Goal: Task Accomplishment & Management: Use online tool/utility

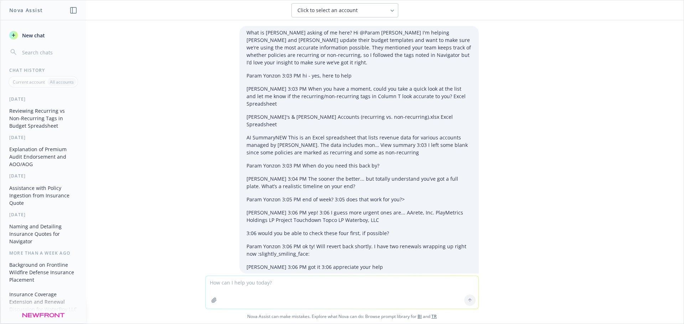
scroll to position [156, 0]
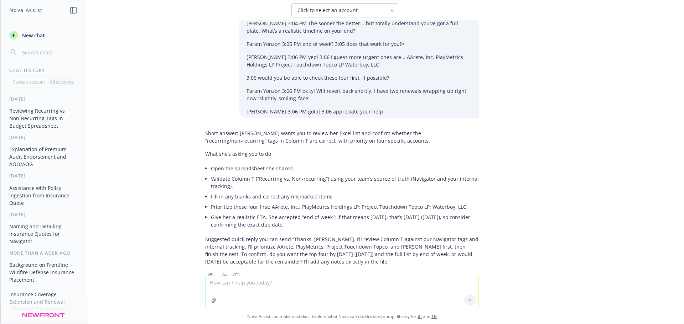
click at [26, 35] on span "New chat" at bounding box center [33, 35] width 24 height 7
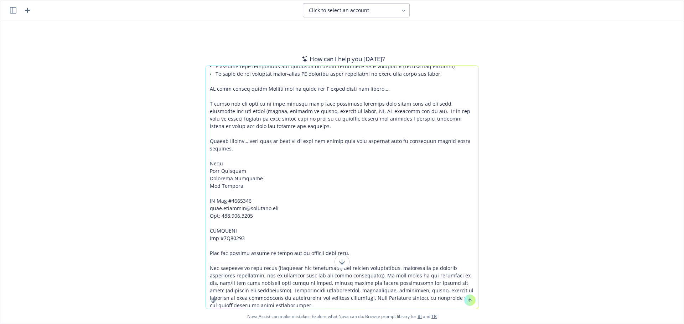
scroll to position [5755, 0]
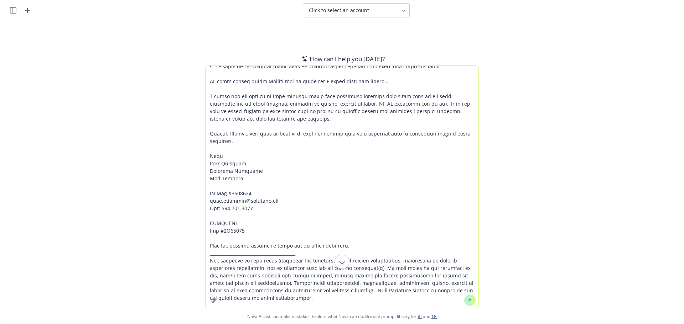
paste textarea "We are thrilled to advise that we have pushed very hard with the carriers that …"
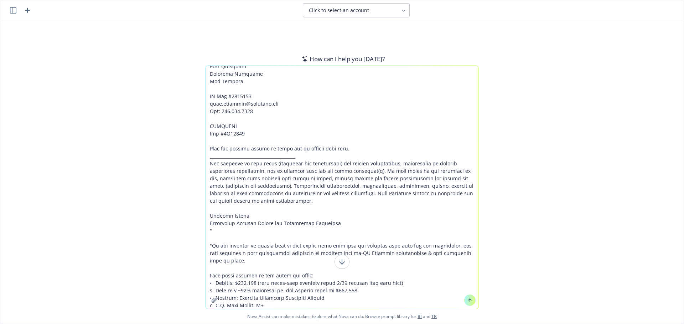
type textarea "Can u help me figure out what shouldbe on the COI based on these emails ? "Than…"
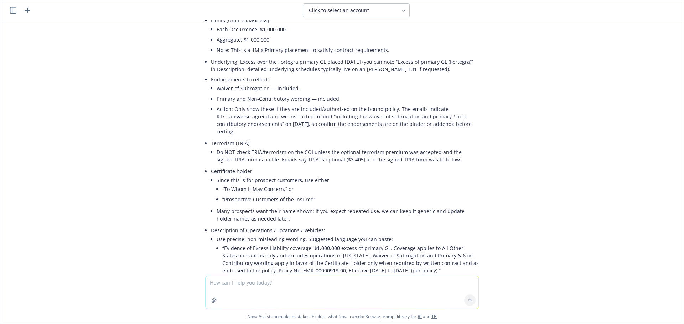
scroll to position [3438, 0]
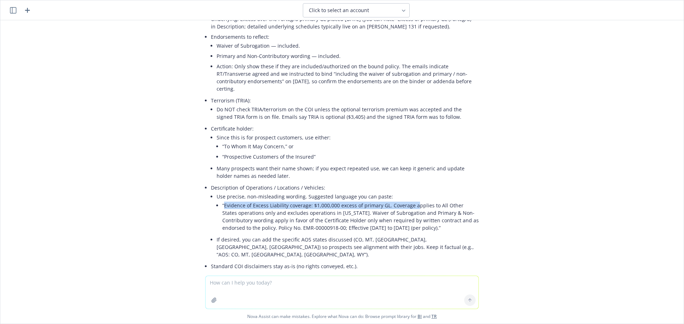
drag, startPoint x: 219, startPoint y: 222, endPoint x: 428, endPoint y: 224, distance: 209.0
click at [413, 223] on li "“Evidence of Excess Liability coverage: $1,000,000 excess of primary GL. Covera…" at bounding box center [350, 216] width 256 height 33
click at [429, 223] on li "“Evidence of Excess Liability coverage: $1,000,000 excess of primary GL. Covera…" at bounding box center [350, 216] width 256 height 33
drag, startPoint x: 383, startPoint y: 220, endPoint x: 410, endPoint y: 243, distance: 35.6
click at [410, 233] on li "“Evidence of Excess Liability coverage: $1,000,000 excess of primary GL. Covera…" at bounding box center [350, 216] width 256 height 33
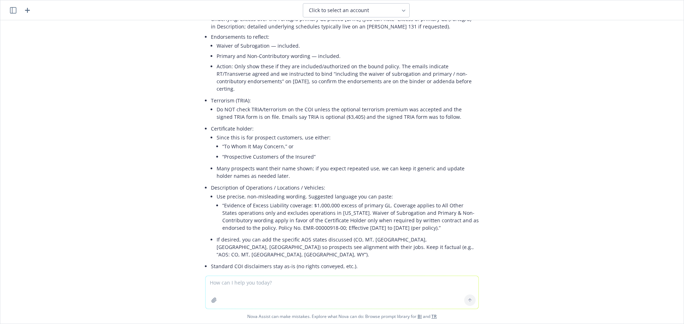
copy li "Coverage applies to All Other States operations only and excludes operations in…"
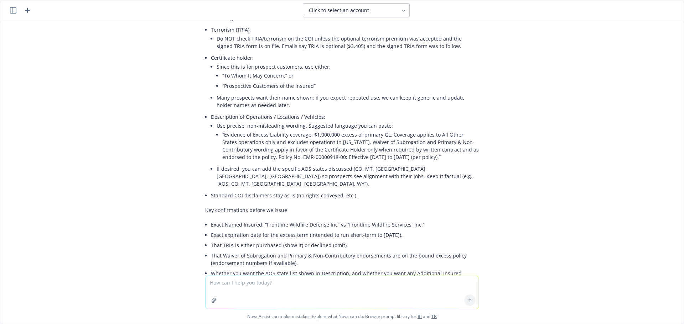
scroll to position [3509, 0]
click at [370, 162] on li "“Evidence of Excess Liability coverage: $1,000,000 excess of primary GL. Covera…" at bounding box center [350, 145] width 256 height 33
drag, startPoint x: 256, startPoint y: 172, endPoint x: 298, endPoint y: 169, distance: 41.8
click at [298, 162] on li "“Evidence of Excess Liability coverage: $1,000,000 excess of primary GL. Covera…" at bounding box center [350, 145] width 256 height 33
copy li "EMR-00000918-00"
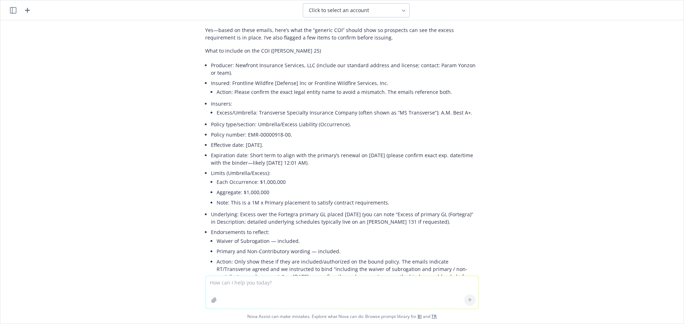
scroll to position [3224, 0]
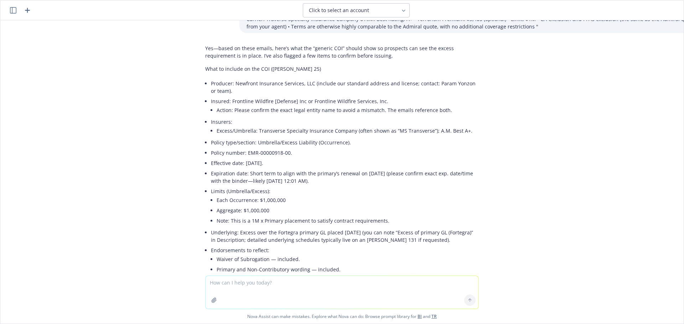
click at [240, 115] on li "Action: Please confirm the exact legal entity name to avoid a mismatch. The ema…" at bounding box center [347, 110] width 262 height 10
drag, startPoint x: 252, startPoint y: 153, endPoint x: 347, endPoint y: 153, distance: 94.7
click at [347, 136] on li "Excess/Umbrella: Transverse Specialty Insurance Company (often shown as “MS Tra…" at bounding box center [347, 131] width 262 height 10
copy li "Transverse Specialty Insurance Company"
click at [237, 115] on li "Action: Please confirm the exact legal entity name to avoid a mismatch. The ema…" at bounding box center [347, 110] width 262 height 10
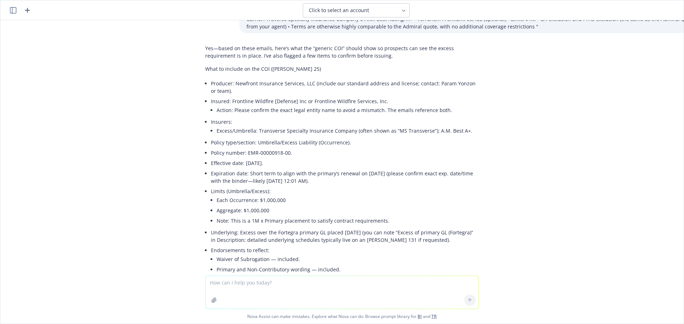
scroll to position [3260, 0]
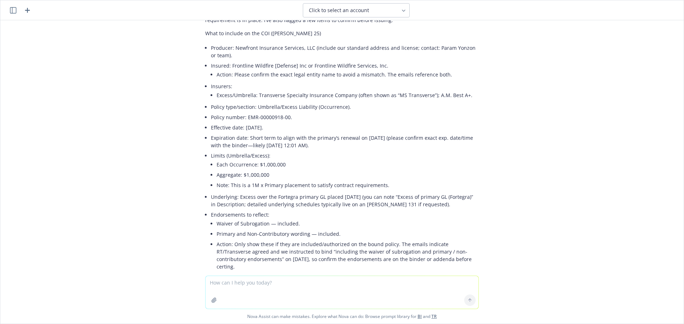
click at [232, 81] on li "Insured: Frontline Wildfire [Defense] Inc or Frontline Wildfire Services, Inc. …" at bounding box center [345, 71] width 268 height 21
drag, startPoint x: 381, startPoint y: 89, endPoint x: 306, endPoint y: 85, distance: 74.9
click at [306, 81] on li "Insured: Frontline Wildfire [Defense] Inc or Frontline Wildfire Services, Inc. …" at bounding box center [345, 71] width 268 height 21
click at [309, 81] on li "Insured: Frontline Wildfire [Defense] Inc or Frontline Wildfire Services, Inc. …" at bounding box center [345, 71] width 268 height 21
drag, startPoint x: 307, startPoint y: 87, endPoint x: 376, endPoint y: 90, distance: 69.1
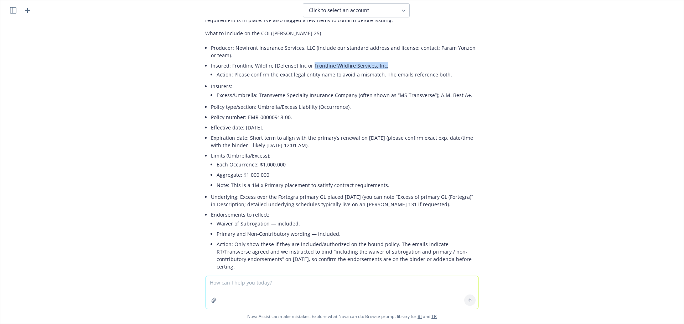
click at [376, 81] on li "Insured: Frontline Wildfire [Defense] Inc or Frontline Wildfire Services, Inc. …" at bounding box center [345, 71] width 268 height 21
drag, startPoint x: 342, startPoint y: 101, endPoint x: 345, endPoint y: 99, distance: 3.8
click at [343, 80] on li "Action: Please confirm the exact legal entity name to avoid a mismatch. The ema…" at bounding box center [347, 74] width 262 height 10
click at [303, 81] on li "Insured: Frontline Wildfire [Defense] Inc or Frontline Wildfire Services, Inc. …" at bounding box center [345, 71] width 268 height 21
click at [237, 170] on li "Each Occurrence: $1,000,000" at bounding box center [347, 164] width 262 height 10
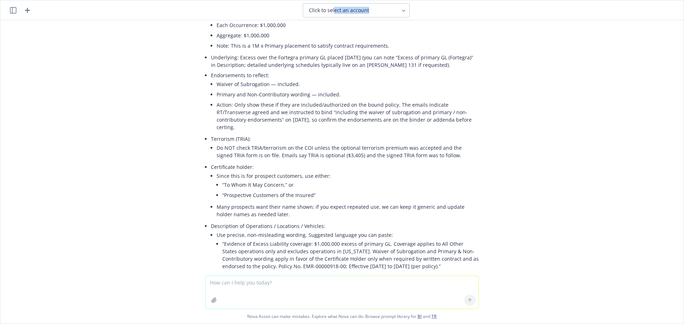
scroll to position [3350, 0]
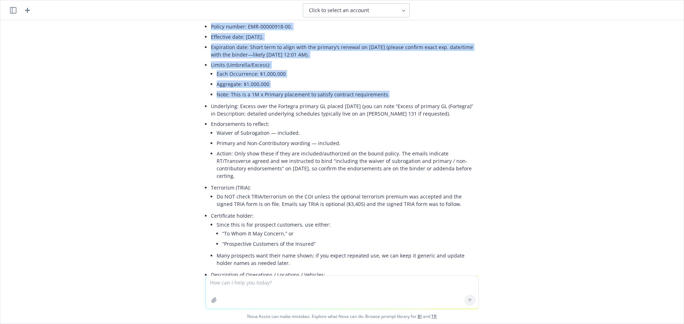
drag, startPoint x: 204, startPoint y: 108, endPoint x: 392, endPoint y: 119, distance: 188.3
click at [392, 119] on div "Yes—based on these emails, here’s what the “generic COI” should show so prospec…" at bounding box center [341, 256] width 273 height 682
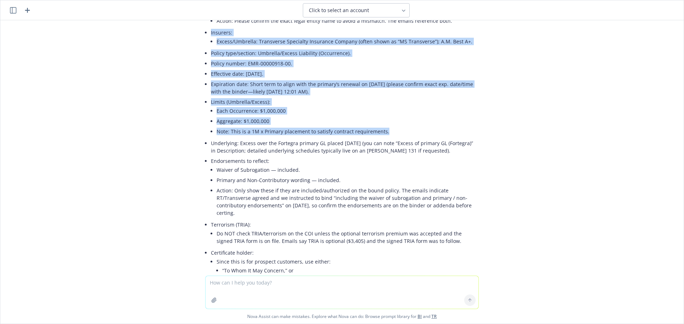
scroll to position [3279, 0]
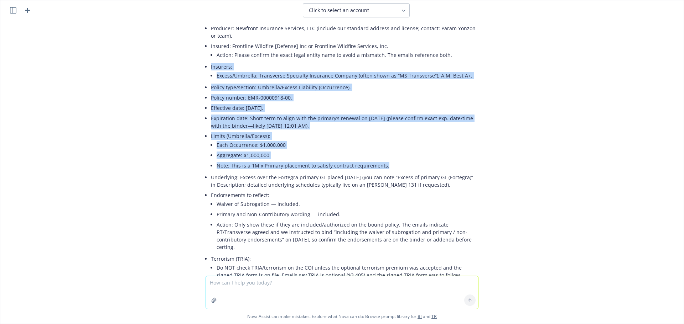
copy ul "Insurers: Excess/Umbrella: Transverse Specialty Insurance Company (often shown …"
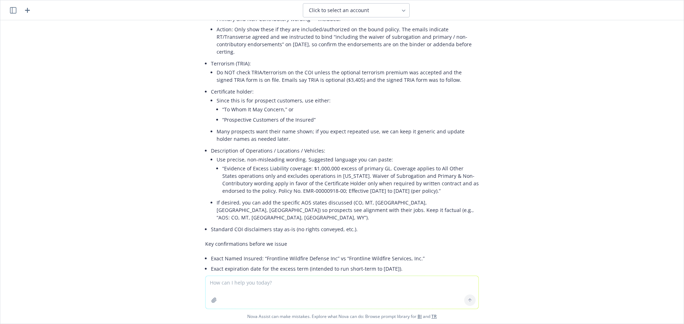
scroll to position [3493, 0]
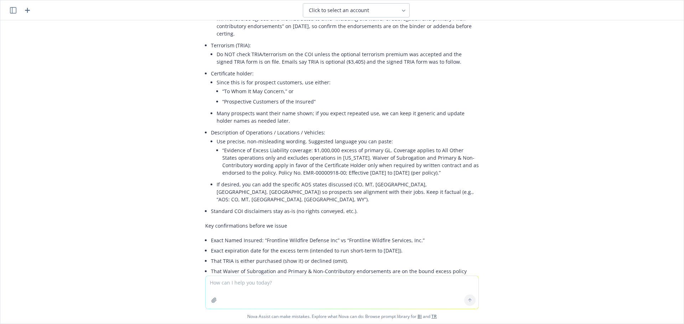
click at [239, 164] on li "“Evidence of Excess Liability coverage: $1,000,000 excess of primary GL. Covera…" at bounding box center [350, 161] width 256 height 33
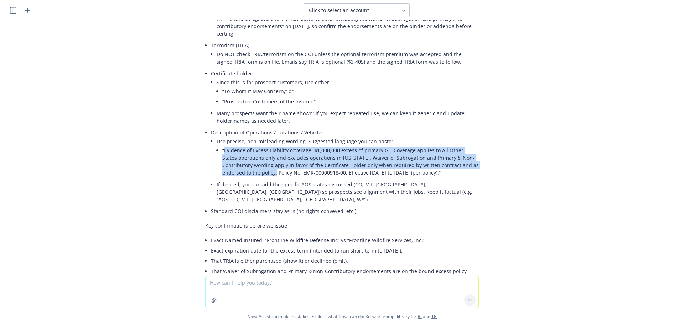
drag, startPoint x: 219, startPoint y: 164, endPoint x: 232, endPoint y: 188, distance: 26.8
click at [232, 178] on li "“Evidence of Excess Liability coverage: $1,000,000 excess of primary GL. Covera…" at bounding box center [350, 161] width 256 height 33
copy li "Evidence of Excess Liability coverage: $1,000,000 excess of primary GL. Coverag…"
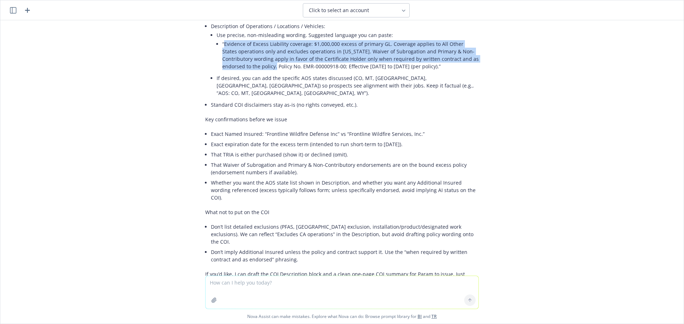
scroll to position [3600, 0]
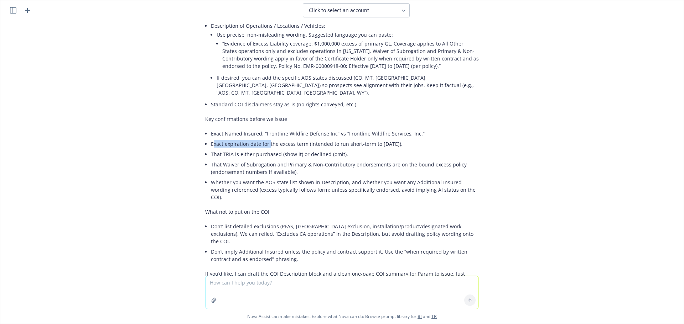
drag, startPoint x: 209, startPoint y: 152, endPoint x: 301, endPoint y: 137, distance: 93.1
click at [279, 147] on li "Exact expiration date for the excess term (intended to run short-term to 08/15/…" at bounding box center [345, 144] width 268 height 10
click at [241, 149] on li "Exact expiration date for the excess term (intended to run short-term to 08/15/…" at bounding box center [345, 144] width 268 height 10
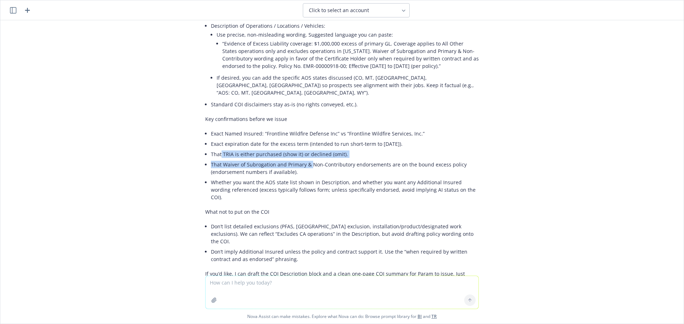
drag, startPoint x: 277, startPoint y: 168, endPoint x: 256, endPoint y: 172, distance: 21.4
click at [310, 169] on ul "Exact Named Insured: “Frontline Wildfire Defense Inc” vs “Frontline Wildfire Se…" at bounding box center [345, 166] width 268 height 74
click at [240, 174] on li "That Waiver of Subrogation and Primary & Non-Contributory endorsements are on t…" at bounding box center [345, 168] width 268 height 18
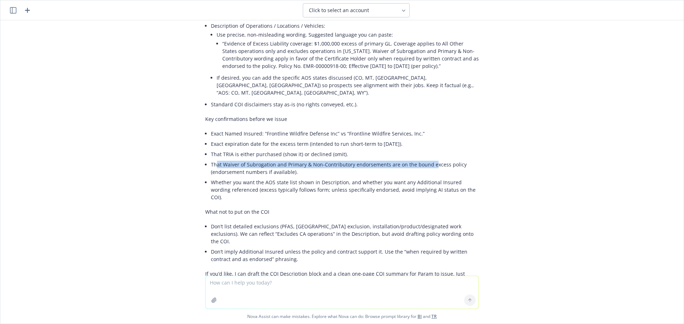
drag, startPoint x: 211, startPoint y: 173, endPoint x: 428, endPoint y: 172, distance: 216.8
click at [428, 172] on li "That Waiver of Subrogation and Primary & Non-Contributory endorsements are on t…" at bounding box center [345, 168] width 268 height 18
click at [298, 177] on li "That Waiver of Subrogation and Primary & Non-Contributory endorsements are on t…" at bounding box center [345, 168] width 268 height 18
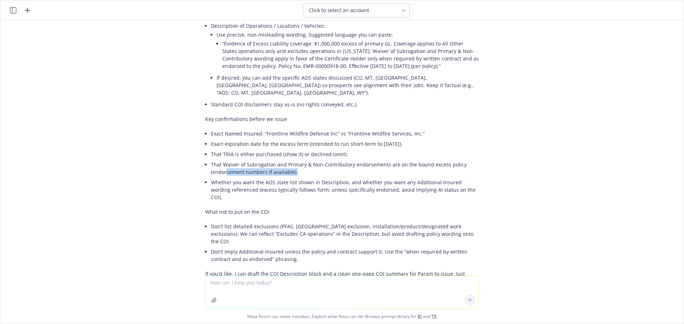
drag, startPoint x: 275, startPoint y: 180, endPoint x: 219, endPoint y: 178, distance: 56.0
click at [220, 177] on li "That Waiver of Subrogation and Primary & Non-Contributory endorsements are on t…" at bounding box center [345, 168] width 268 height 18
click at [226, 192] on li "Whether you want the AOS state list shown in Description, and whether you want …" at bounding box center [345, 189] width 268 height 25
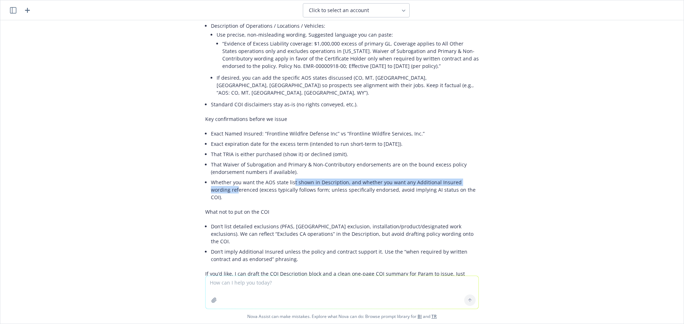
drag, startPoint x: 240, startPoint y: 193, endPoint x: 293, endPoint y: 192, distance: 53.4
click at [292, 192] on li "Whether you want the AOS state list shown in Description, and whether you want …" at bounding box center [345, 189] width 268 height 25
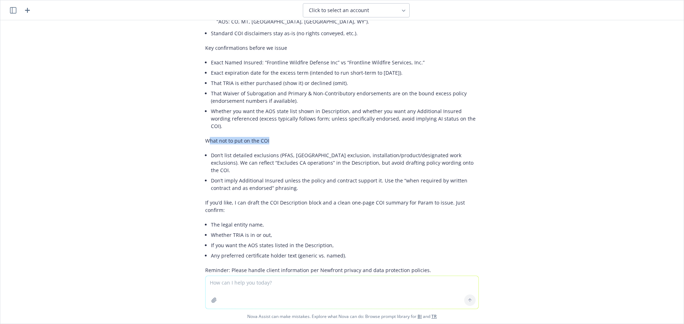
drag, startPoint x: 204, startPoint y: 143, endPoint x: 271, endPoint y: 145, distance: 67.7
click at [265, 144] on p "What not to put on the COI" at bounding box center [341, 140] width 273 height 7
click at [246, 160] on li "Don’t list detailed exclusions (PFAS, CA exclusion, installation/product/design…" at bounding box center [345, 162] width 268 height 25
drag, startPoint x: 219, startPoint y: 157, endPoint x: 236, endPoint y: 156, distance: 17.1
click at [232, 157] on li "Don’t list detailed exclusions (PFAS, CA exclusion, installation/product/design…" at bounding box center [345, 162] width 268 height 25
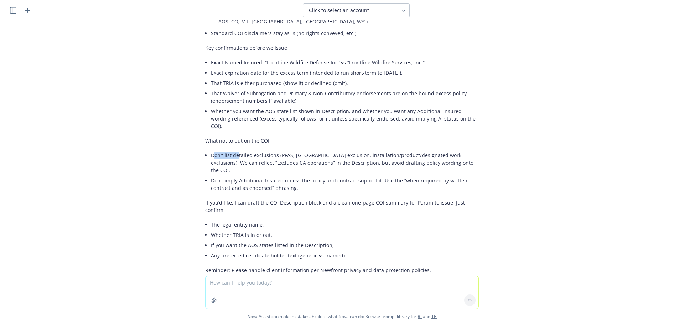
drag, startPoint x: 245, startPoint y: 156, endPoint x: 259, endPoint y: 156, distance: 13.9
click at [250, 156] on li "Don’t list detailed exclusions (PFAS, CA exclusion, installation/product/design…" at bounding box center [345, 162] width 268 height 25
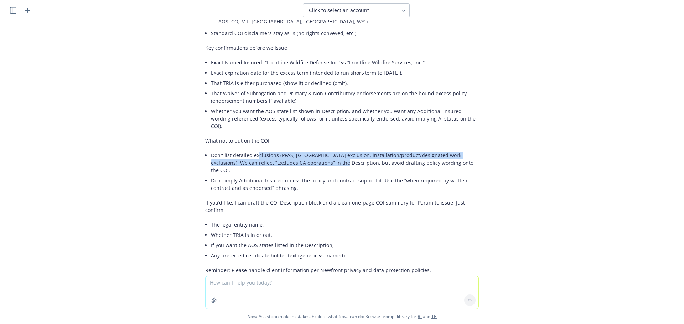
drag, startPoint x: 259, startPoint y: 156, endPoint x: 321, endPoint y: 159, distance: 62.0
click at [321, 159] on li "Don’t list detailed exclusions (PFAS, CA exclusion, installation/product/design…" at bounding box center [345, 162] width 268 height 25
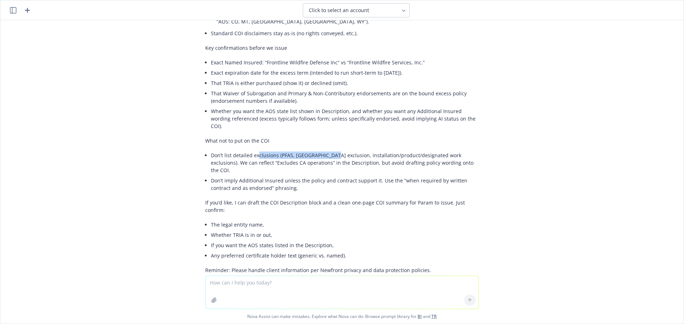
click at [336, 157] on li "Don’t list detailed exclusions (PFAS, CA exclusion, installation/product/design…" at bounding box center [345, 162] width 268 height 25
click at [344, 157] on li "Don’t list detailed exclusions (PFAS, CA exclusion, installation/product/design…" at bounding box center [345, 162] width 268 height 25
click at [211, 176] on li "Don’t imply Additional Insured unless the policy and contract support it. Use t…" at bounding box center [345, 185] width 268 height 18
drag, startPoint x: 208, startPoint y: 172, endPoint x: 308, endPoint y: 170, distance: 99.3
click at [308, 176] on li "Don’t imply Additional Insured unless the policy and contract support it. Use t…" at bounding box center [345, 185] width 268 height 18
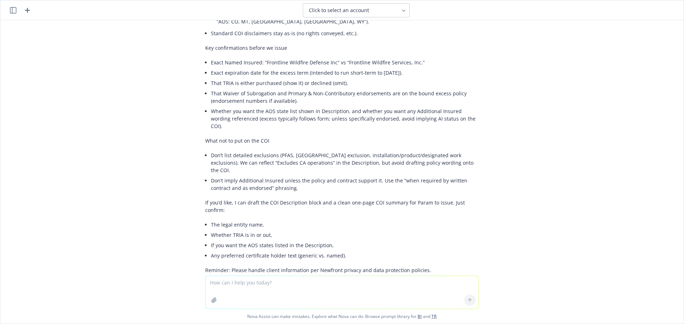
click at [290, 185] on li "Don’t imply Additional Insured unless the policy and contract support it. Use t…" at bounding box center [345, 185] width 268 height 18
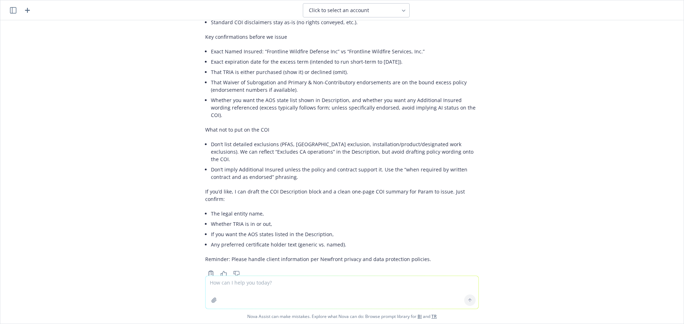
scroll to position [3687, 0]
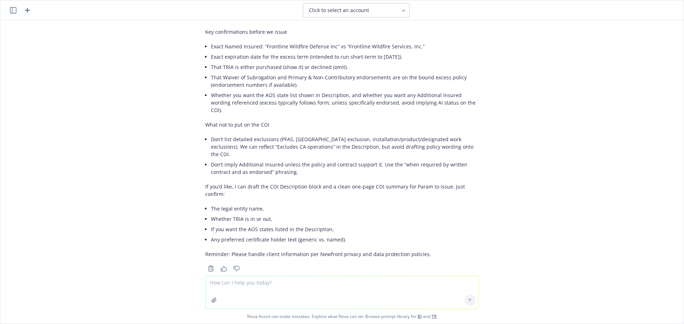
drag, startPoint x: 244, startPoint y: 162, endPoint x: 242, endPoint y: 137, distance: 25.7
click at [244, 159] on li "Don’t imply Additional Insured unless the policy and contract support it. Use t…" at bounding box center [345, 168] width 268 height 18
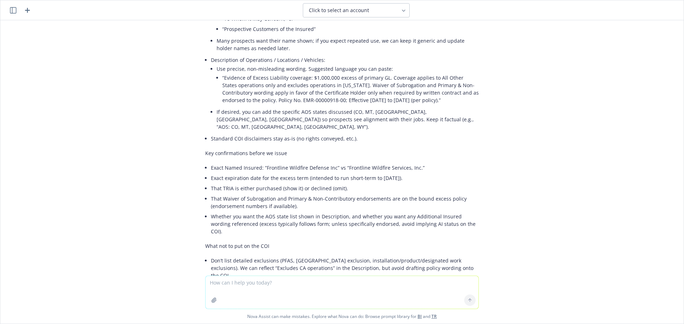
scroll to position [3509, 0]
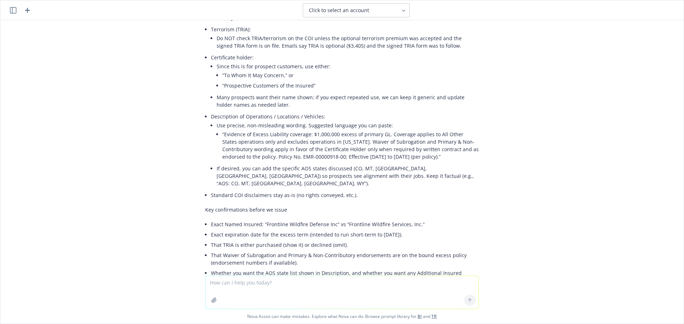
click at [239, 159] on li "“Evidence of Excess Liability coverage: $1,000,000 excess of primary GL. Covera…" at bounding box center [350, 145] width 256 height 33
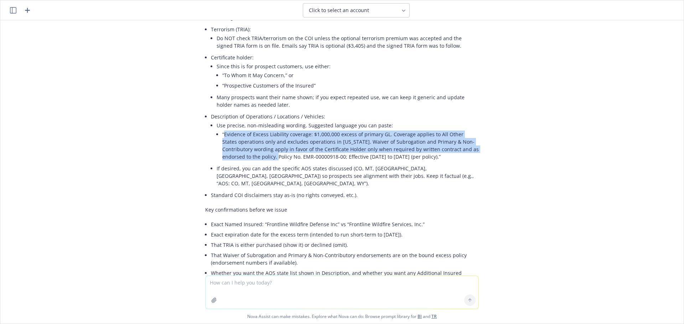
drag, startPoint x: 219, startPoint y: 148, endPoint x: 234, endPoint y: 170, distance: 26.3
click at [234, 162] on li "“Evidence of Excess Liability coverage: $1,000,000 excess of primary GL. Covera…" at bounding box center [350, 145] width 256 height 33
copy li "Evidence of Excess Liability coverage: $1,000,000 excess of primary GL. Coverag…"
drag, startPoint x: 308, startPoint y: 162, endPoint x: 297, endPoint y: 162, distance: 11.1
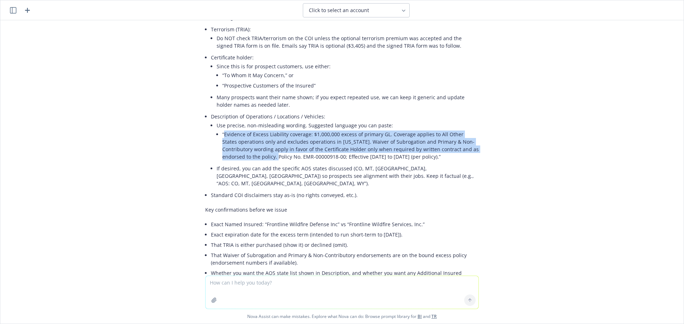
click at [297, 162] on li "“Evidence of Excess Liability coverage: $1,000,000 excess of primary GL. Covera…" at bounding box center [350, 145] width 256 height 33
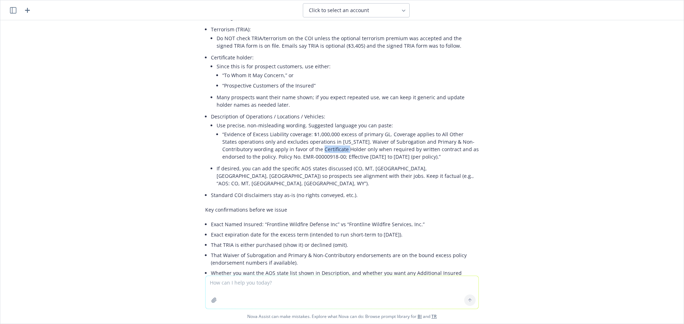
click at [297, 162] on li "“Evidence of Excess Liability coverage: $1,000,000 excess of primary GL. Covera…" at bounding box center [350, 145] width 256 height 33
click at [227, 152] on li "“Evidence of Excess Liability coverage: $1,000,000 excess of primary GL. Covera…" at bounding box center [350, 145] width 256 height 33
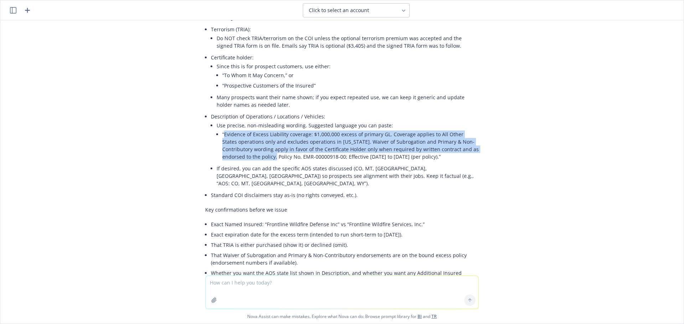
drag, startPoint x: 219, startPoint y: 150, endPoint x: 233, endPoint y: 169, distance: 23.9
click at [232, 162] on li "“Evidence of Excess Liability coverage: $1,000,000 excess of primary GL. Covera…" at bounding box center [350, 145] width 256 height 33
copy li "Evidence of Excess Liability coverage: $1,000,000 excess of primary GL. Coverag…"
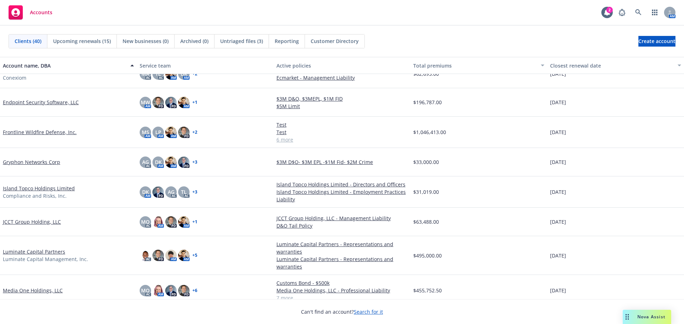
scroll to position [285, 0]
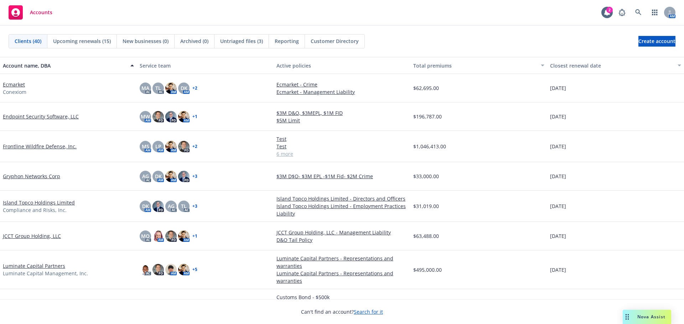
click at [31, 147] on link "Frontline Wildfire Defense, Inc." at bounding box center [40, 146] width 74 height 7
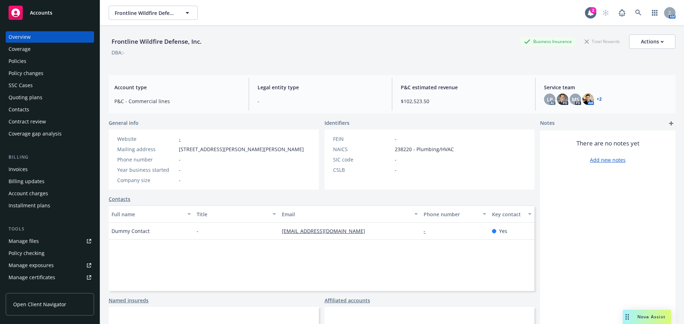
click at [40, 62] on div "Policies" at bounding box center [50, 61] width 83 height 11
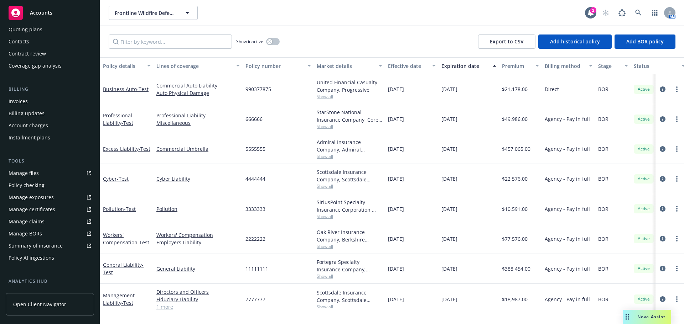
scroll to position [142, 0]
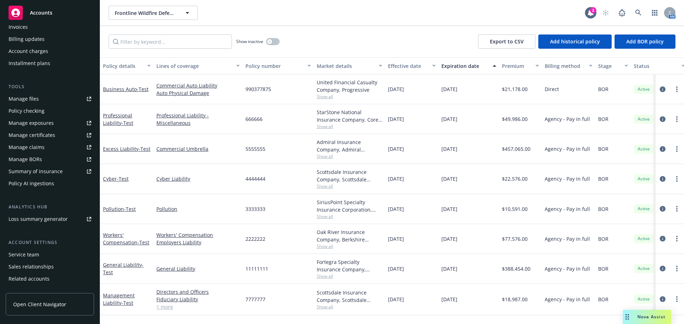
click at [52, 137] on div "Manage certificates" at bounding box center [32, 135] width 47 height 11
click at [48, 136] on div "Manage certificates" at bounding box center [32, 135] width 47 height 11
click at [56, 132] on link "Manage certificates" at bounding box center [50, 135] width 88 height 11
click at [47, 308] on link "Open Client Navigator" at bounding box center [50, 304] width 88 height 22
click at [58, 136] on link "Manage certificates" at bounding box center [50, 135] width 88 height 11
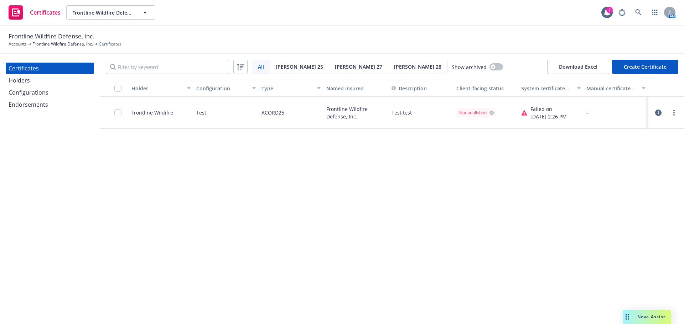
click at [641, 71] on button "Create Certificate" at bounding box center [645, 67] width 66 height 14
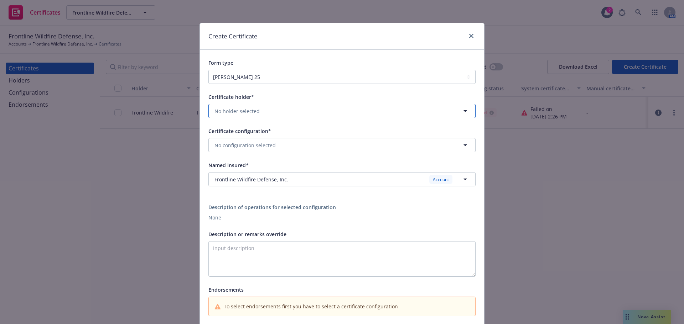
click at [282, 113] on button "No holder selected" at bounding box center [341, 111] width 267 height 14
click at [284, 92] on div "Certificate holder* Frontline Wildifre Check 1 Check 2 NY 11111 113 2nd St, Boe…" at bounding box center [342, 204] width 284 height 241
click at [464, 35] on div at bounding box center [469, 36] width 11 height 9
click at [467, 36] on link "close" at bounding box center [471, 36] width 9 height 9
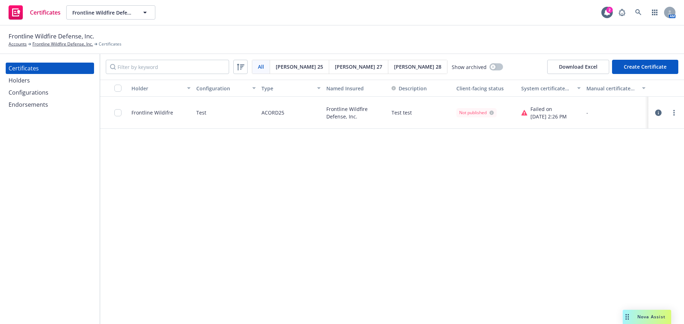
click at [20, 80] on div "Holders" at bounding box center [19, 80] width 21 height 11
click at [632, 66] on button "Create Certificate" at bounding box center [645, 67] width 66 height 14
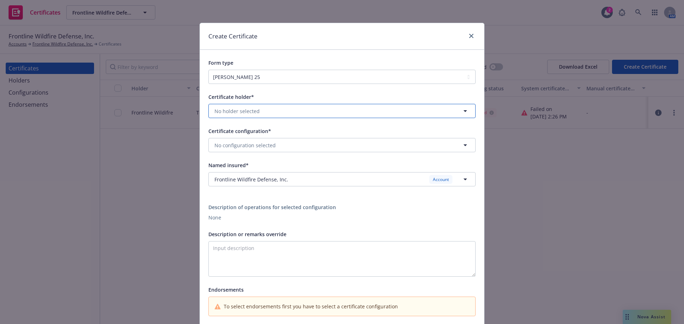
click at [303, 106] on button "No holder selected" at bounding box center [341, 111] width 267 height 14
click at [467, 33] on link "close" at bounding box center [471, 36] width 9 height 9
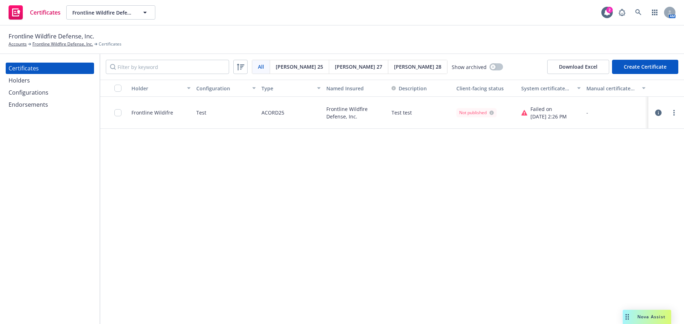
click at [72, 79] on div "Holders" at bounding box center [50, 80] width 83 height 11
click at [655, 60] on button "Create Certificate" at bounding box center [645, 67] width 66 height 14
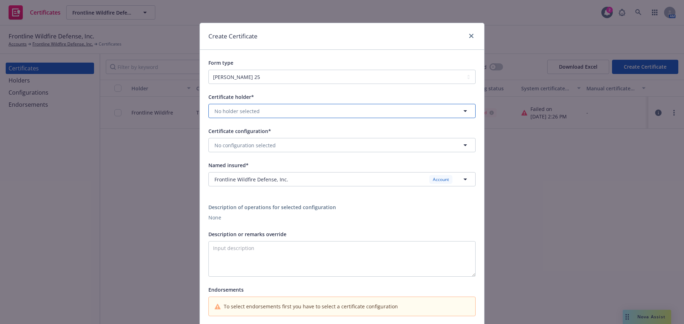
click at [277, 109] on button "No holder selected" at bounding box center [341, 111] width 267 height 14
click at [467, 37] on link "close" at bounding box center [471, 36] width 9 height 9
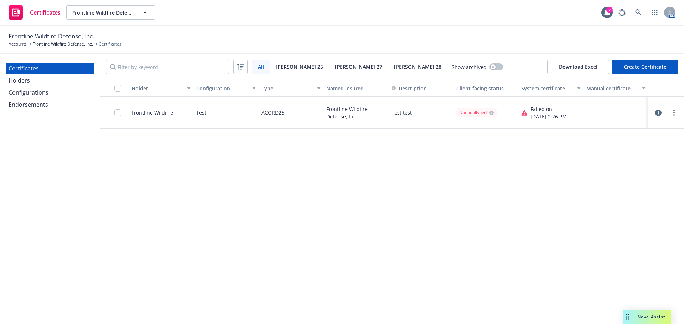
click at [29, 81] on div "Holders" at bounding box center [19, 80] width 21 height 11
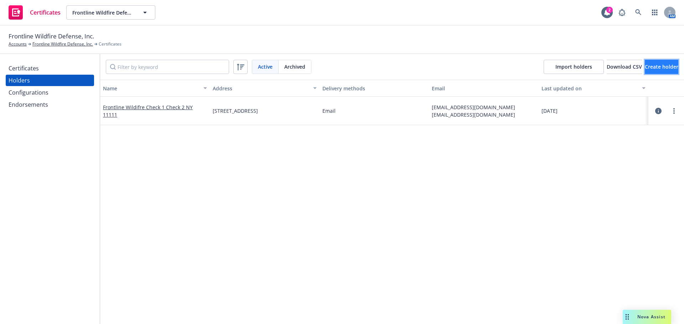
click at [644, 65] on button "Create holder" at bounding box center [660, 67] width 33 height 14
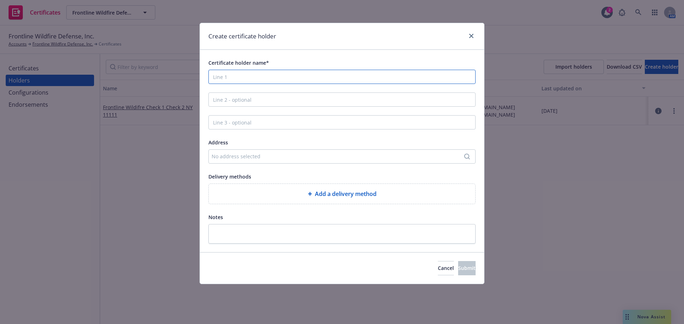
click at [267, 80] on input "Certificate holder name*" at bounding box center [341, 77] width 267 height 14
type input "To Whom It May Concern"
click at [458, 268] on span "Submit" at bounding box center [466, 268] width 17 height 7
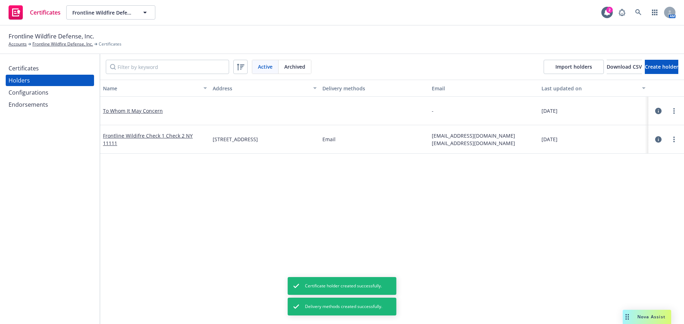
click at [68, 94] on div "Configurations" at bounding box center [50, 92] width 83 height 11
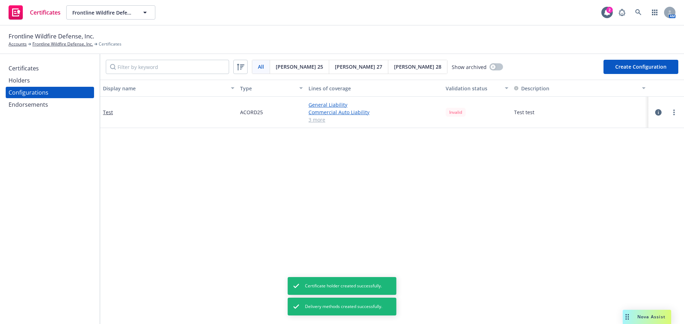
click at [315, 121] on link "3 more" at bounding box center [373, 119] width 131 height 7
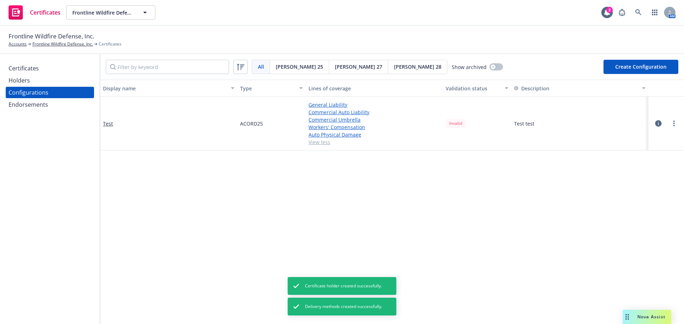
click at [633, 68] on button "Create Configuration" at bounding box center [640, 67] width 75 height 14
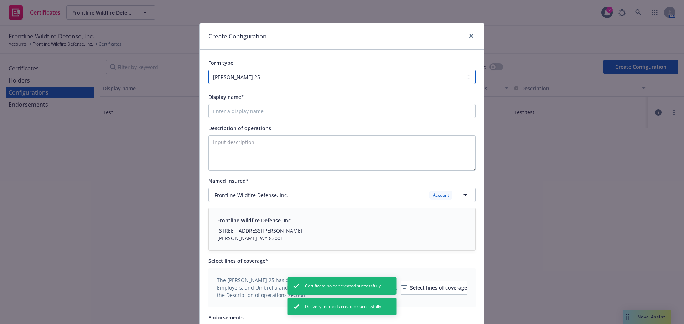
click at [273, 71] on select "ACORD 25 ACORD 27 ACORD 28" at bounding box center [341, 77] width 267 height 14
drag, startPoint x: 228, startPoint y: 132, endPoint x: 235, endPoint y: 125, distance: 10.1
click at [228, 132] on div "Description of operations" at bounding box center [239, 128] width 63 height 9
click at [228, 135] on textarea "Description of operations" at bounding box center [341, 153] width 267 height 36
click at [253, 109] on input "Display name*" at bounding box center [341, 111] width 267 height 14
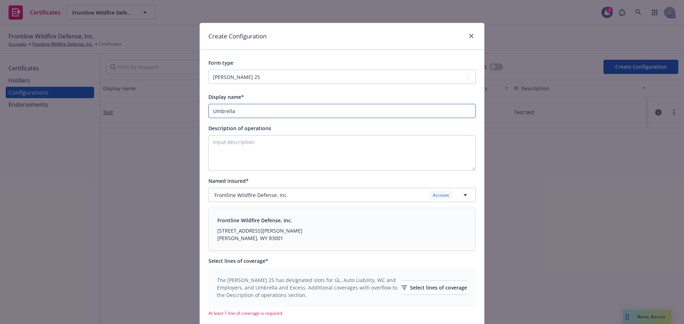
type input "Umbrella"
click at [247, 151] on textarea "Description of operations" at bounding box center [341, 153] width 267 height 36
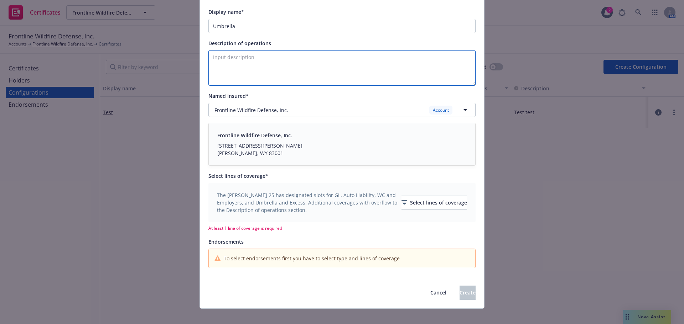
scroll to position [93, 0]
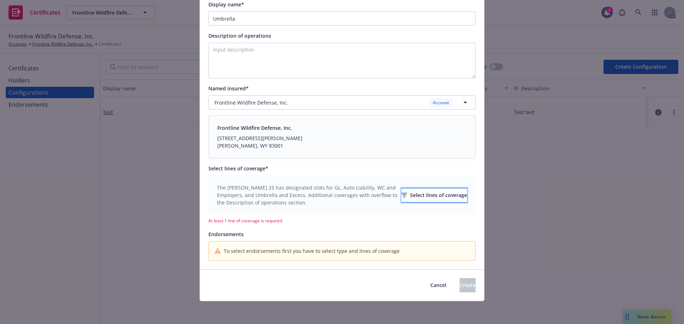
click at [401, 195] on div "Select lines of coverage" at bounding box center [434, 196] width 66 height 14
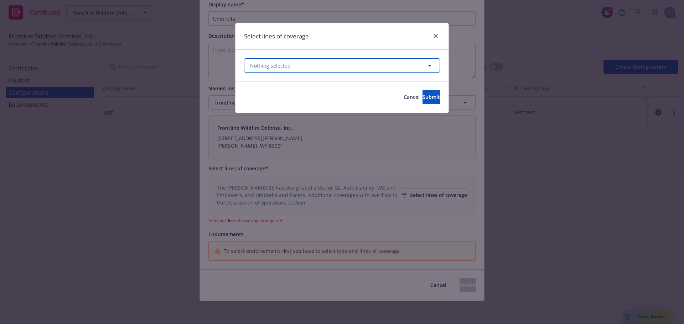
click at [334, 66] on button "Nothing selected" at bounding box center [342, 65] width 196 height 14
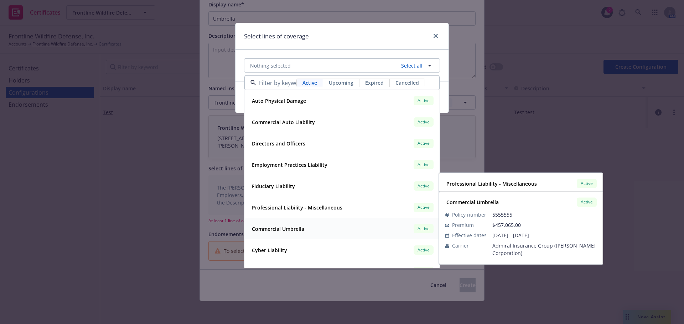
click at [299, 228] on strong "Commercial Umbrella" at bounding box center [278, 229] width 52 height 7
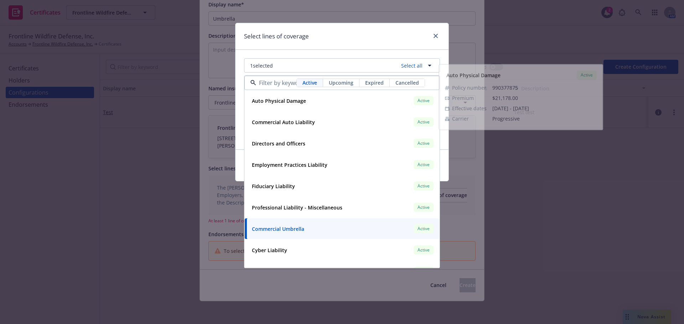
click at [375, 32] on div "Select lines of coverage" at bounding box center [341, 36] width 213 height 27
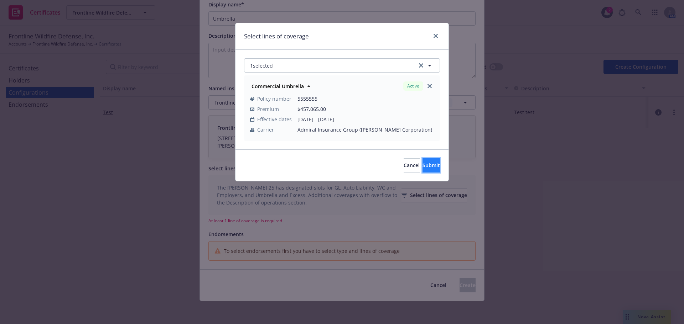
click at [422, 163] on span "Submit" at bounding box center [430, 165] width 17 height 7
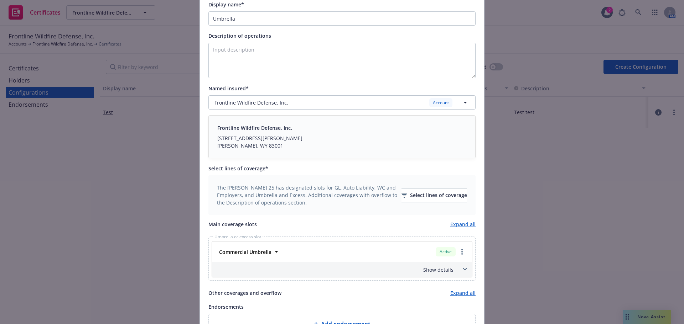
scroll to position [21, 0]
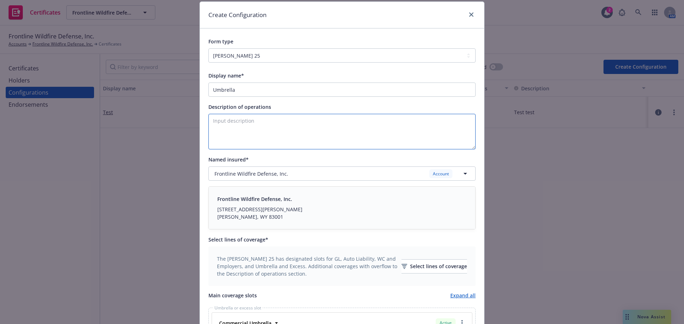
click at [286, 137] on textarea "Description of operations" at bounding box center [341, 132] width 267 height 36
paste textarea "Coverage applies to All Other States operations only and excludes operations in…"
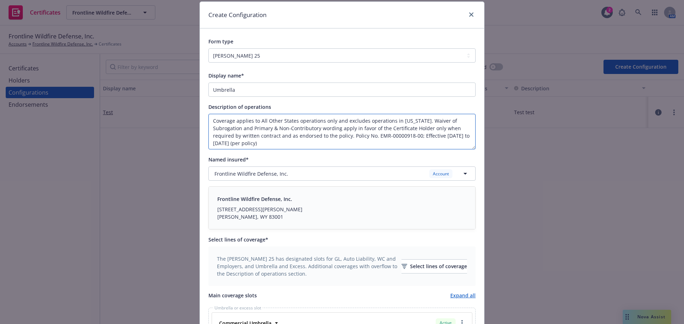
click at [302, 143] on textarea "Coverage applies to All Other States operations only and excludes operations in…" at bounding box center [341, 132] width 267 height 36
drag, startPoint x: 351, startPoint y: 135, endPoint x: 365, endPoint y: 151, distance: 20.9
click at [365, 151] on div "Display name* Umbrella Description of operations Coverage applies to All Other …" at bounding box center [341, 265] width 267 height 388
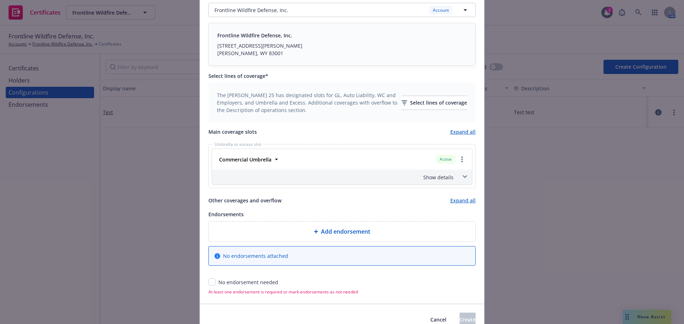
scroll to position [199, 0]
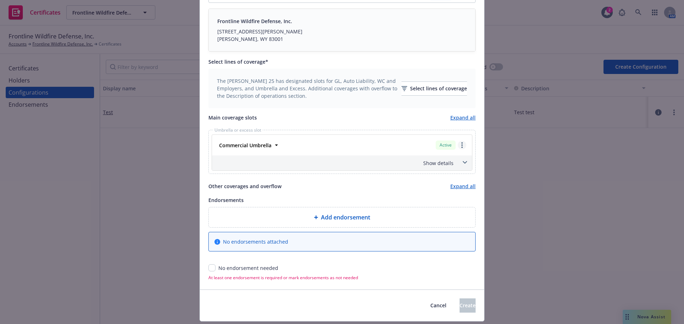
type textarea "Coverage applies to All Other States operations only and excludes operations in…"
click at [463, 144] on link "more" at bounding box center [461, 145] width 9 height 9
click at [461, 145] on circle "more" at bounding box center [461, 145] width 1 height 1
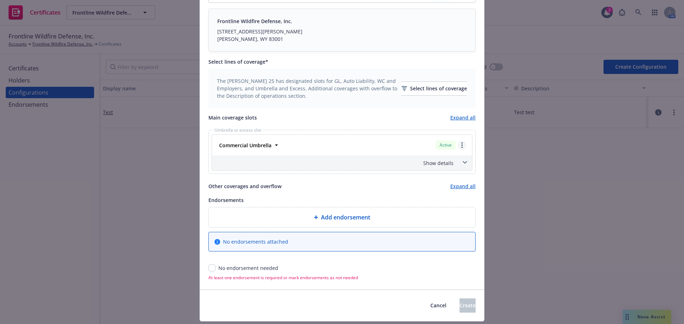
click at [461, 145] on circle "more" at bounding box center [461, 145] width 1 height 1
click at [368, 145] on div "Commercial Umbrella Active Remove this LOC Move to other slot Move to overflow" at bounding box center [341, 145] width 251 height 12
click at [277, 145] on div "Commercial Umbrella Active" at bounding box center [341, 145] width 251 height 12
click at [276, 145] on icon at bounding box center [276, 145] width 7 height 7
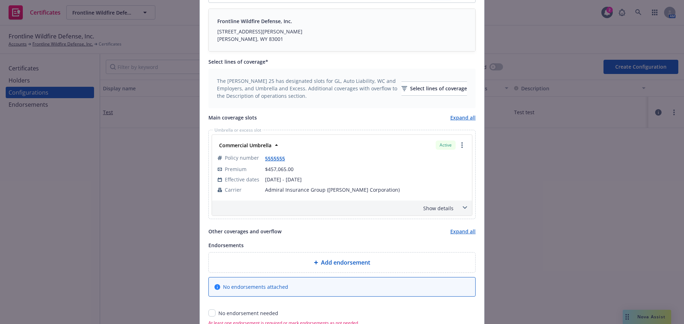
click at [450, 210] on div "Show details" at bounding box center [333, 208] width 240 height 7
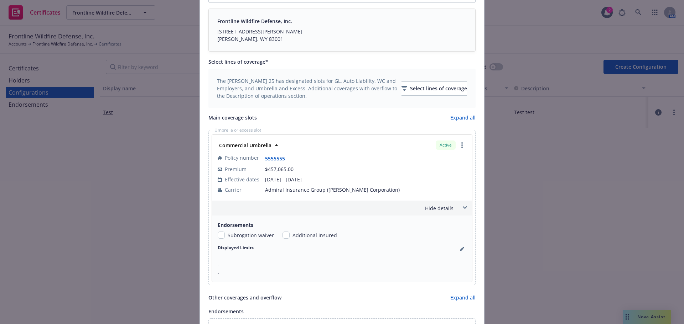
click at [461, 151] on div "Policy number 5555555 Premium $457,065.00 Effective dates 08/15/2025 - 08/15/20…" at bounding box center [341, 173] width 251 height 45
click at [461, 148] on link "more" at bounding box center [461, 145] width 9 height 9
click at [316, 153] on td "5555555" at bounding box center [365, 158] width 201 height 11
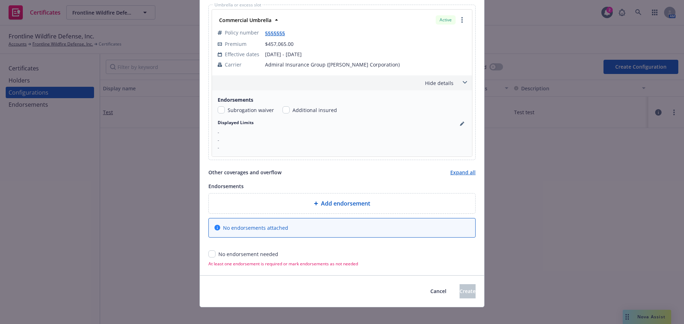
scroll to position [331, 0]
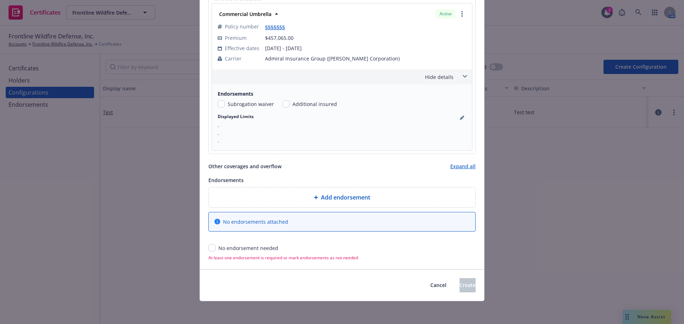
click at [213, 251] on div "No endorsement needed" at bounding box center [341, 248] width 267 height 7
click at [212, 247] on input "checkbox" at bounding box center [211, 248] width 7 height 7
checkbox input "true"
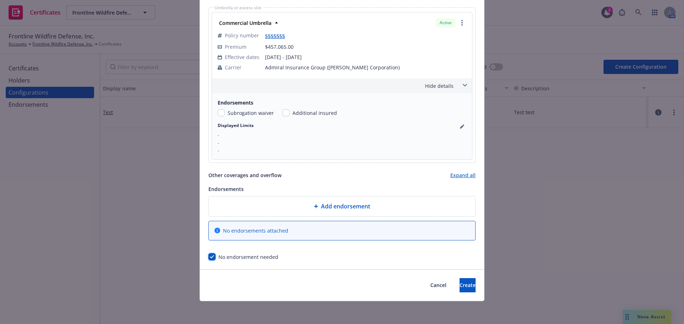
scroll to position [322, 0]
click at [459, 284] on span "Create" at bounding box center [467, 285] width 16 height 7
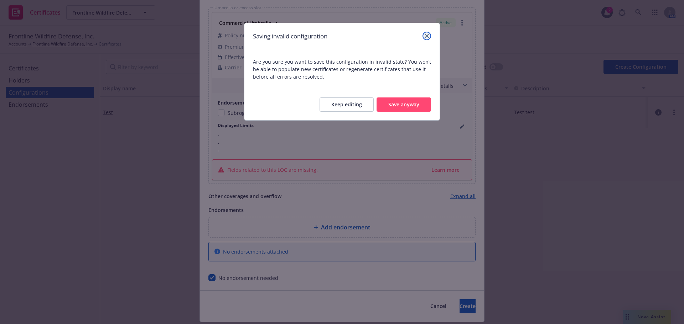
click at [425, 35] on icon "close" at bounding box center [426, 36] width 4 height 4
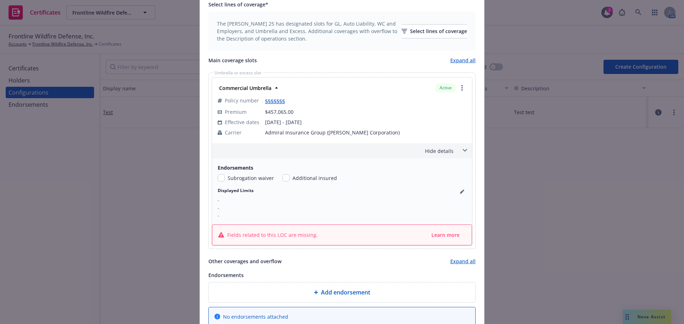
scroll to position [343, 0]
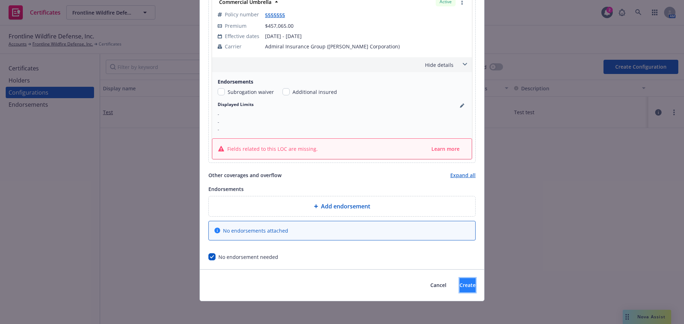
click at [459, 285] on span "Create" at bounding box center [467, 285] width 16 height 7
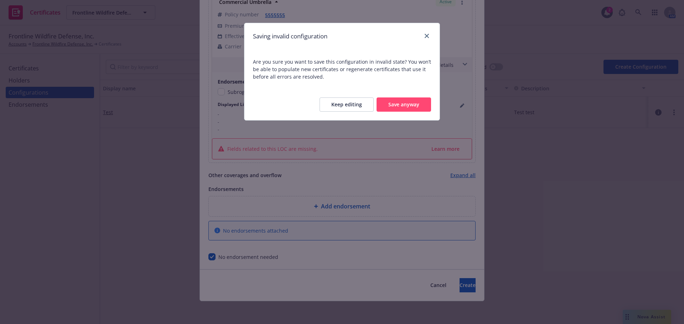
click at [414, 102] on button "Save anyway" at bounding box center [403, 105] width 54 height 14
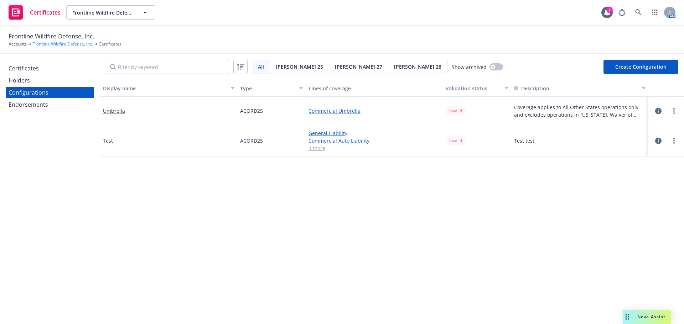
click at [41, 43] on link "Frontline Wildfire Defense, Inc." at bounding box center [62, 44] width 61 height 6
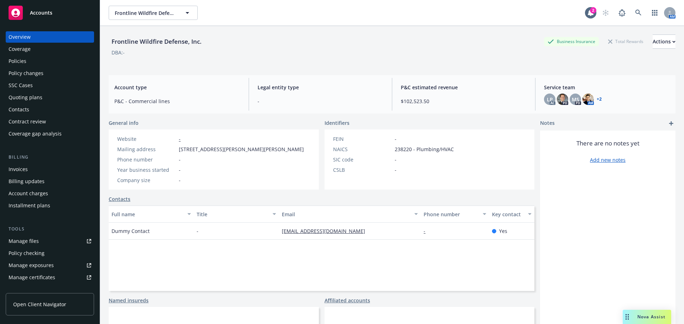
click at [48, 59] on div "Policies" at bounding box center [50, 61] width 83 height 11
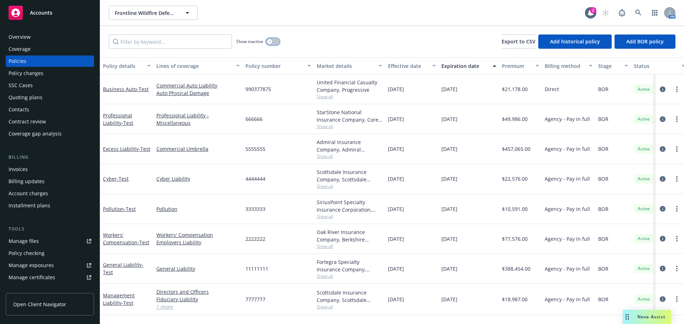
click at [271, 41] on icon "button" at bounding box center [269, 41] width 3 height 3
click at [272, 39] on button "button" at bounding box center [273, 41] width 14 height 7
click at [120, 146] on link "Excess Liability - Test" at bounding box center [126, 149] width 47 height 7
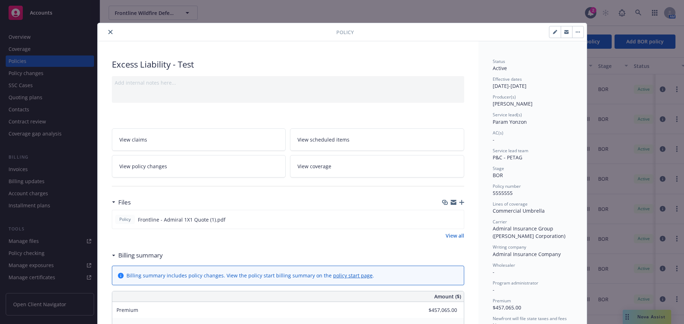
click at [554, 32] on icon "button" at bounding box center [555, 32] width 4 height 4
select select "BOR"
select select "12"
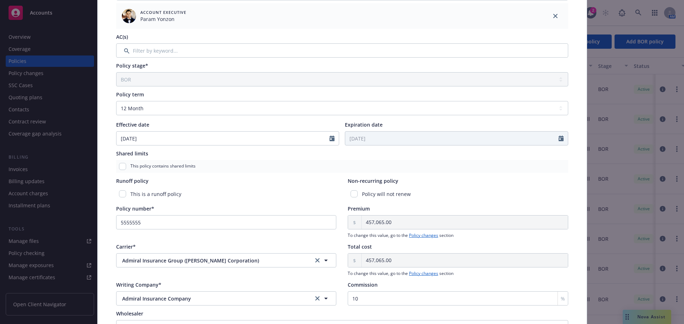
scroll to position [178, 0]
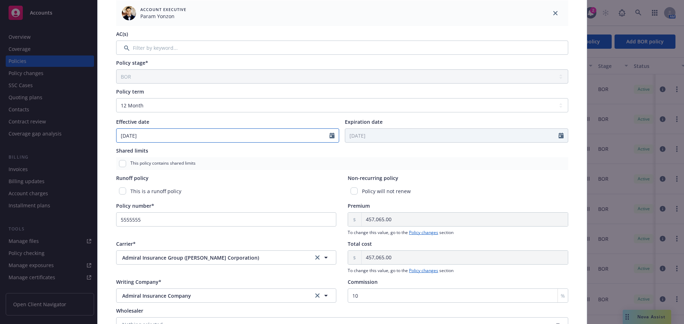
click at [226, 136] on input "[DATE]" at bounding box center [222, 136] width 213 height 14
click at [194, 153] on icon "button" at bounding box center [195, 152] width 2 height 4
select select "10"
click at [184, 185] on span "10" at bounding box center [183, 187] width 10 height 9
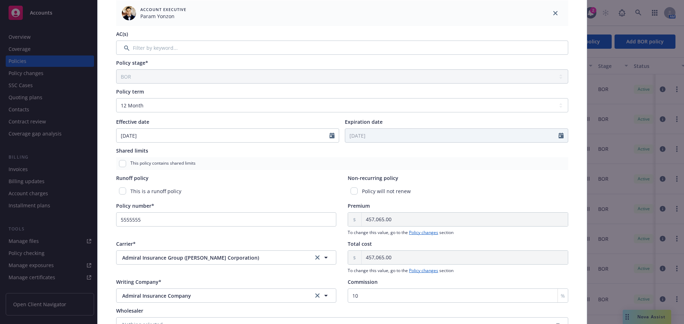
type input "[DATE]"
type input "10/10/2026"
click at [165, 102] on select "Select policy term 12 Month 6 Month 4 Month 3 Month 2 Month 1 Month 36 Month (3…" at bounding box center [342, 105] width 452 height 14
select select "other"
click at [116, 98] on select "Select policy term 12 Month 6 Month 4 Month 3 Month 2 Month 1 Month 36 Month (3…" at bounding box center [342, 105] width 452 height 14
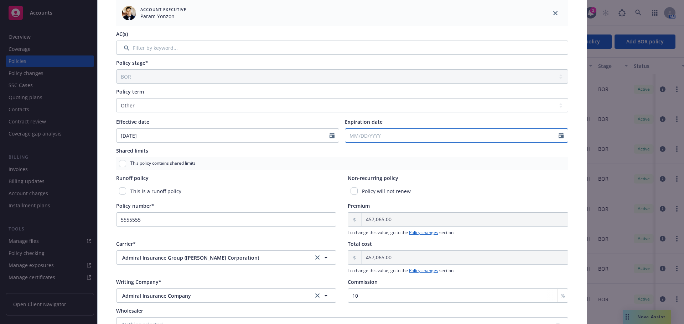
select select "10"
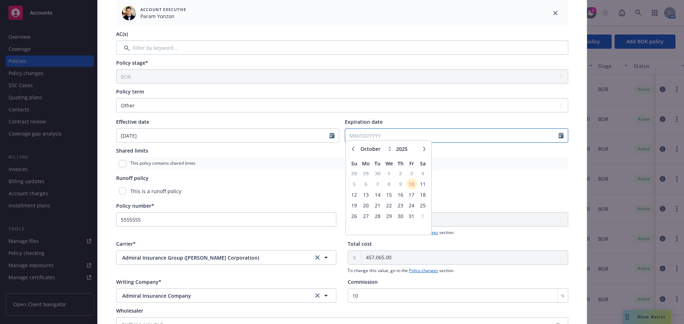
click at [378, 133] on input "Expiration date" at bounding box center [451, 136] width 213 height 14
click at [386, 198] on span "15" at bounding box center [389, 198] width 10 height 9
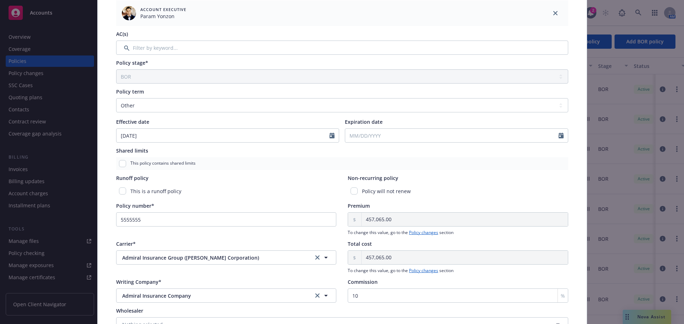
type input "10/15/2025"
click at [375, 137] on input "10/15/2025" at bounding box center [451, 136] width 213 height 14
select select "10"
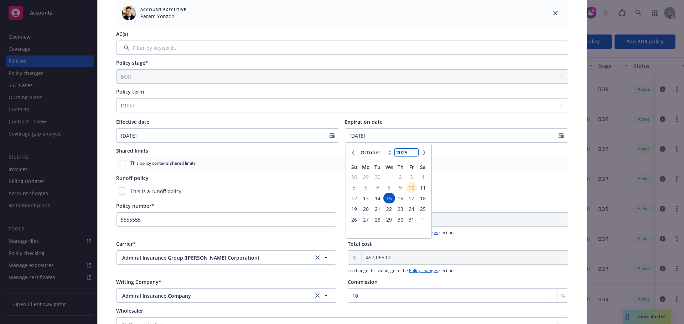
click at [405, 150] on input "2025" at bounding box center [405, 152] width 23 height 7
type input "2026"
click at [412, 150] on input "2026" at bounding box center [405, 152] width 23 height 7
click at [399, 198] on span "15" at bounding box center [401, 198] width 10 height 9
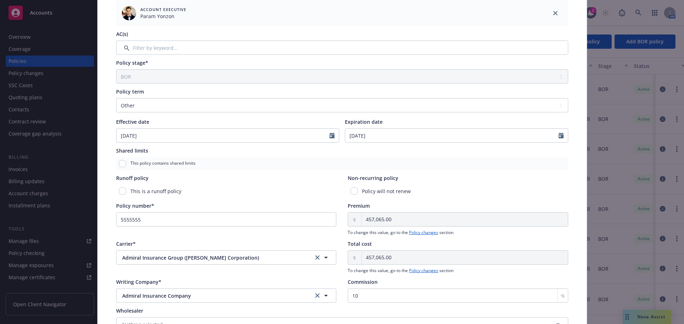
type input "10/15/2026"
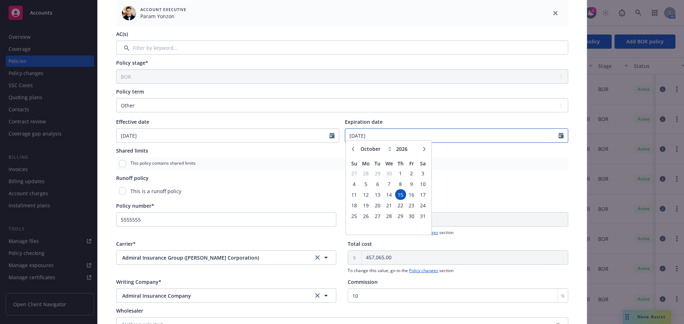
click at [383, 131] on input "10/15/2026" at bounding box center [451, 136] width 213 height 14
click at [352, 153] on button "button" at bounding box center [353, 152] width 9 height 9
click at [354, 155] on div "January February March April May June July August September October November De…" at bounding box center [389, 152] width 80 height 11
click at [352, 154] on icon "button" at bounding box center [353, 153] width 4 height 4
select select "8"
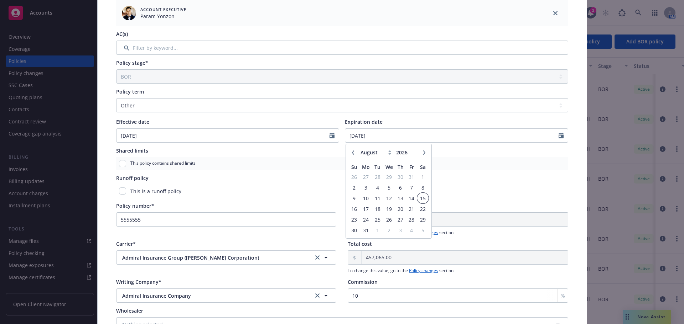
click at [419, 200] on span "15" at bounding box center [423, 198] width 10 height 9
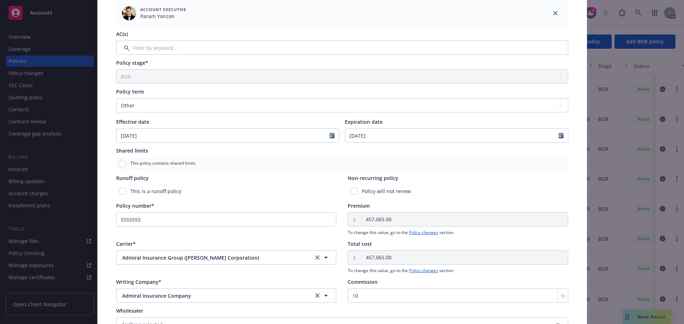
type input "08/15/2026"
click at [157, 215] on input "5555555" at bounding box center [226, 220] width 220 height 14
drag, startPoint x: 120, startPoint y: 210, endPoint x: 115, endPoint y: 209, distance: 5.1
click at [116, 209] on div "Policy number* 5555555" at bounding box center [226, 214] width 220 height 25
paste input "EMR-00000918-00"
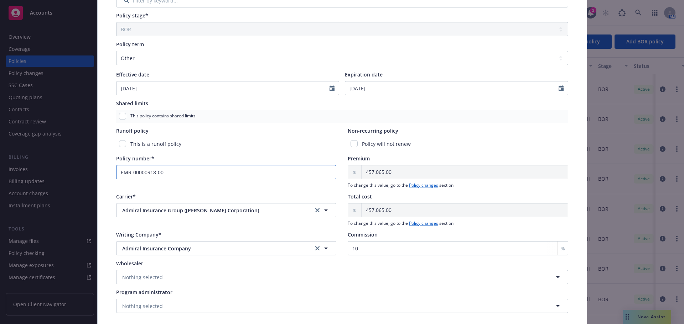
scroll to position [249, 0]
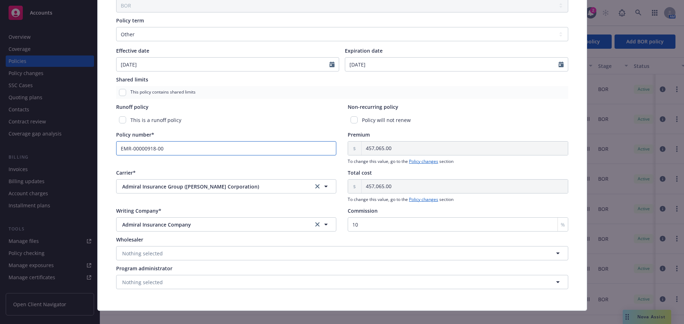
type input "EMR-00000918-00"
click at [266, 189] on span "Admiral Insurance Group (W.R. Berkley Corporation)" at bounding box center [211, 186] width 179 height 7
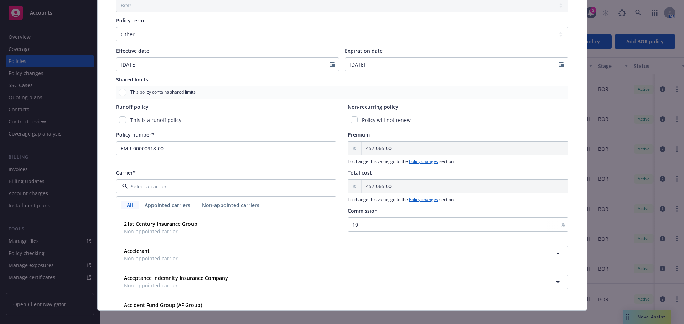
click at [260, 173] on div "Carrier*" at bounding box center [226, 172] width 220 height 7
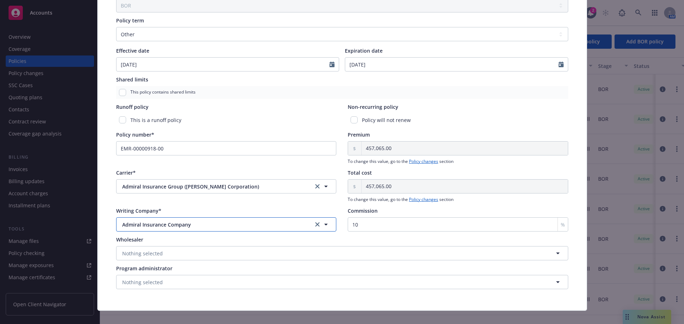
click at [212, 227] on span "Admiral Insurance Company" at bounding box center [211, 224] width 179 height 7
click at [166, 221] on span "Admiral Insurance Company" at bounding box center [211, 224] width 179 height 7
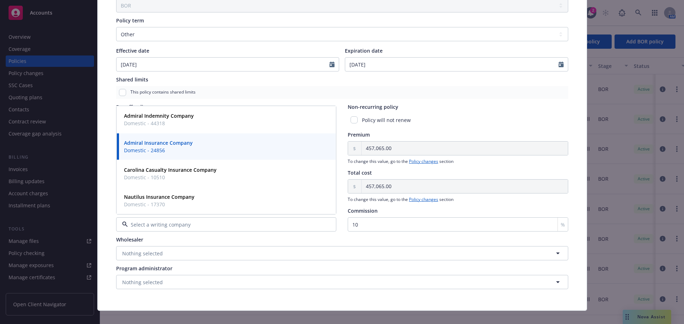
click at [172, 225] on input at bounding box center [225, 224] width 194 height 7
paste input "Transverse Specialty Insurance Company"
type input "Transverse Specialty Insurance Company"
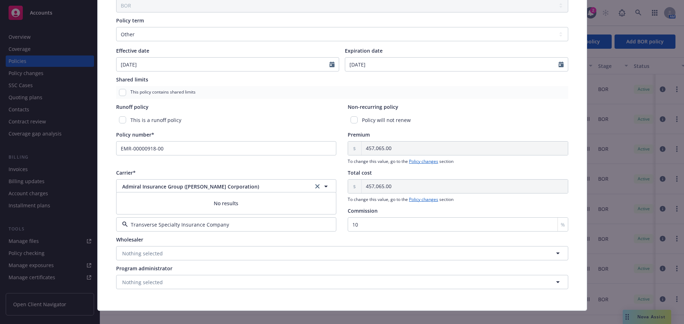
drag, startPoint x: 226, startPoint y: 226, endPoint x: 167, endPoint y: 224, distance: 58.4
click at [167, 224] on input "Transverse Specialty Insurance Company" at bounding box center [225, 224] width 194 height 7
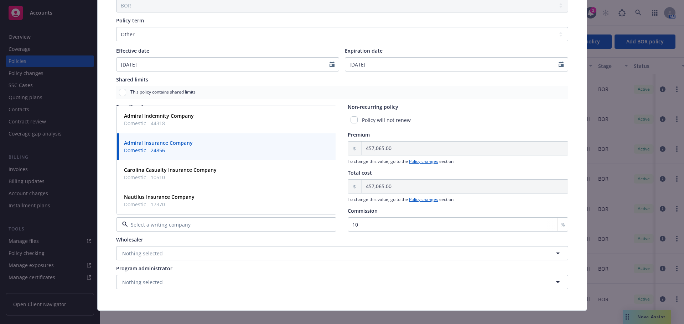
click at [199, 229] on div at bounding box center [226, 225] width 220 height 14
click at [180, 223] on input at bounding box center [225, 224] width 194 height 7
paste input "Transverse Specialty Insurance Company"
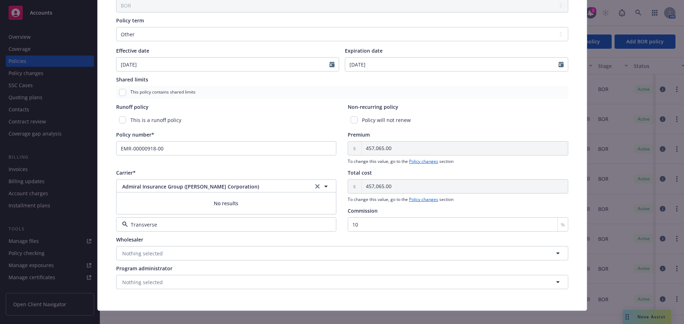
type input "Transverse"
click at [250, 224] on span "Admiral Insurance Company" at bounding box center [211, 224] width 179 height 7
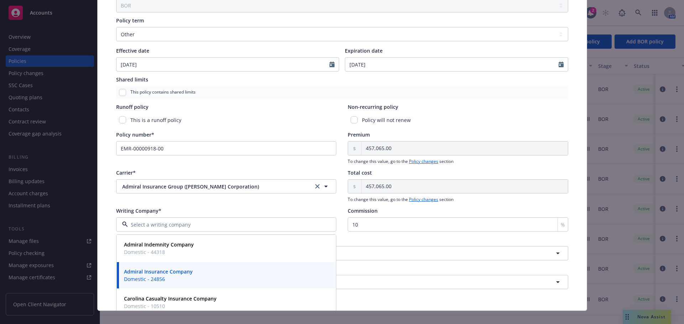
paste input "Transverse Specialty Insurance Company"
type input "Transverse Specialty Insurance Company"
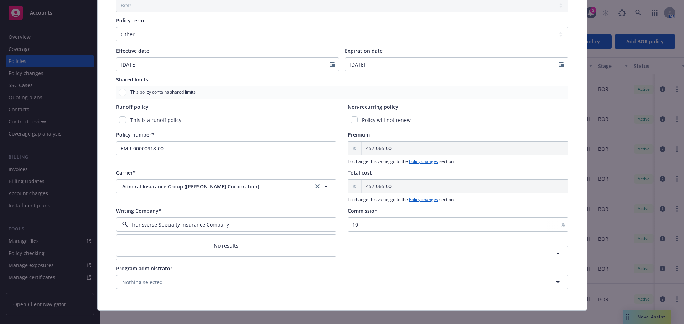
click at [227, 221] on input "Transverse Specialty Insurance Company" at bounding box center [225, 224] width 194 height 7
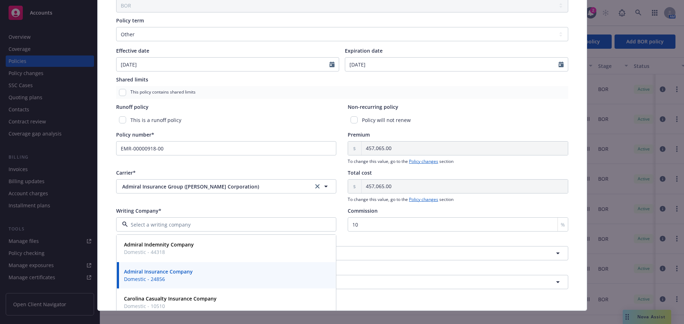
click at [224, 226] on input at bounding box center [225, 224] width 194 height 7
paste input "Transverse Specialty Insurance Company"
type input "Transverse Specialty Insurance Company"
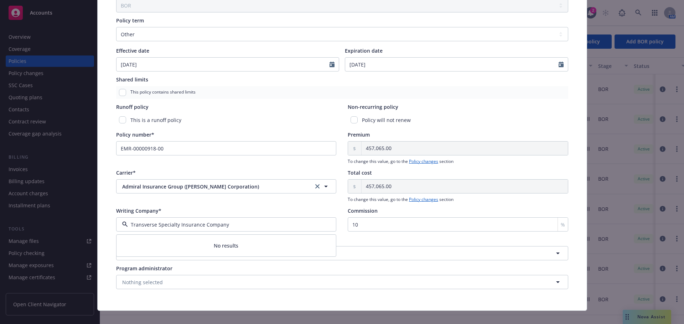
click at [231, 222] on input "Transverse Specialty Insurance Company" at bounding box center [225, 224] width 194 height 7
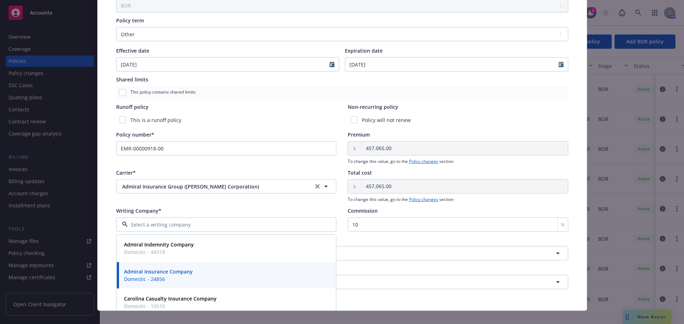
click at [213, 221] on input at bounding box center [225, 224] width 194 height 7
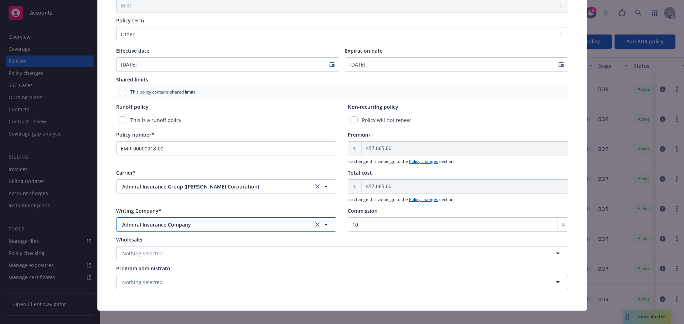
click at [172, 229] on button "Admiral Insurance Company" at bounding box center [226, 225] width 220 height 14
type input "e"
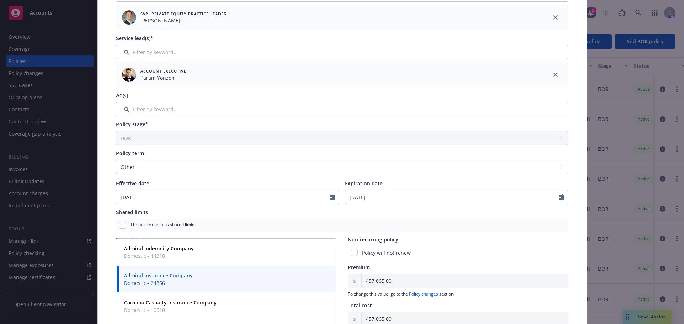
scroll to position [259, 0]
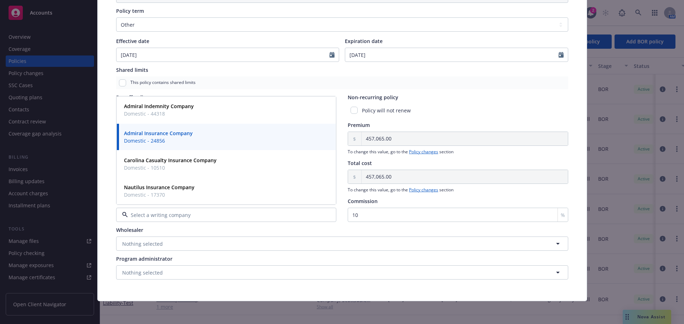
click at [193, 225] on div "Policy type* Excess Liability Display name Test Producer(s)* SVP, Private Equit…" at bounding box center [342, 43] width 460 height 482
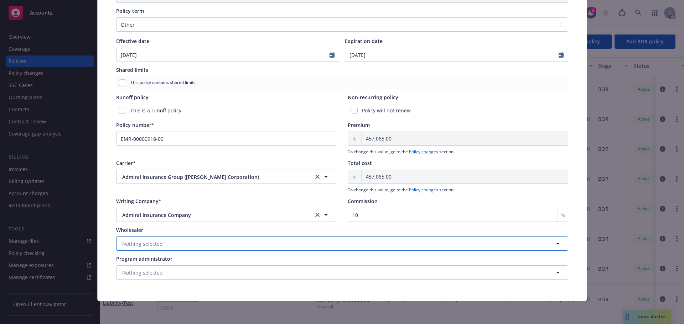
click at [256, 249] on button "Nothing selected" at bounding box center [342, 244] width 452 height 14
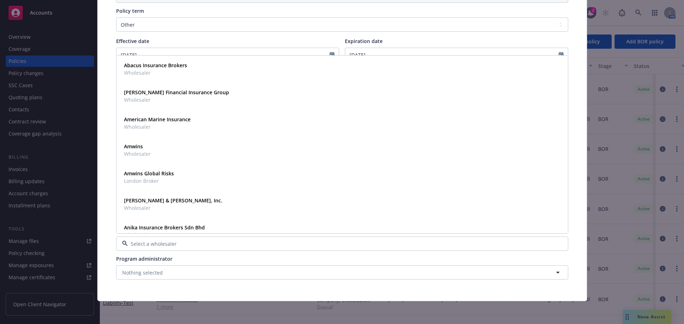
click at [226, 257] on div "Program administrator" at bounding box center [342, 258] width 452 height 7
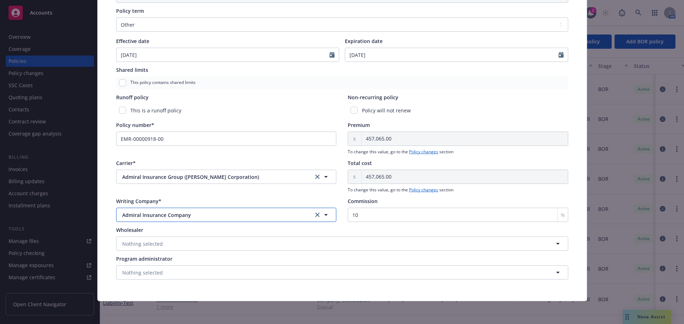
click at [309, 215] on button "Admiral Insurance Company" at bounding box center [226, 215] width 220 height 14
click at [283, 213] on input at bounding box center [225, 214] width 194 height 7
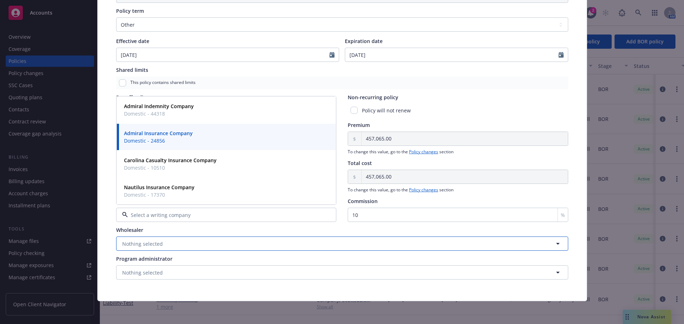
click at [235, 246] on button "Nothing selected" at bounding box center [342, 244] width 452 height 14
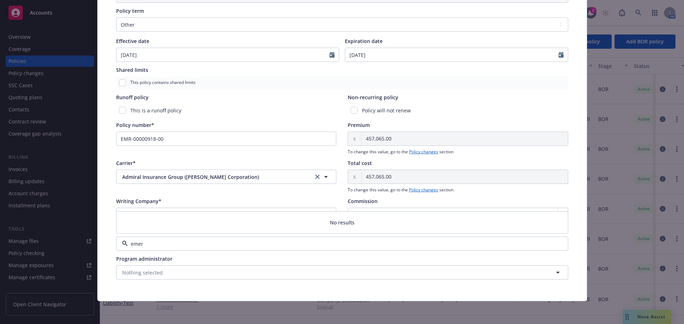
type input "emer"
click at [243, 264] on div "Program administrator Nothing selected" at bounding box center [342, 267] width 452 height 25
click at [313, 217] on link "clear selection" at bounding box center [317, 215] width 9 height 9
click at [316, 179] on link "clear selection" at bounding box center [317, 177] width 9 height 9
click at [315, 175] on icon "clear selection" at bounding box center [317, 177] width 4 height 4
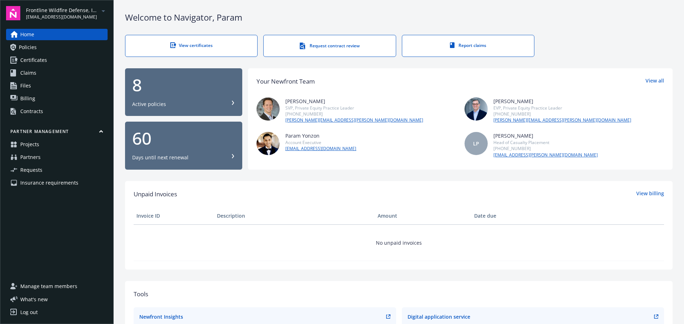
click at [53, 45] on link "Policies" at bounding box center [56, 47] width 101 height 11
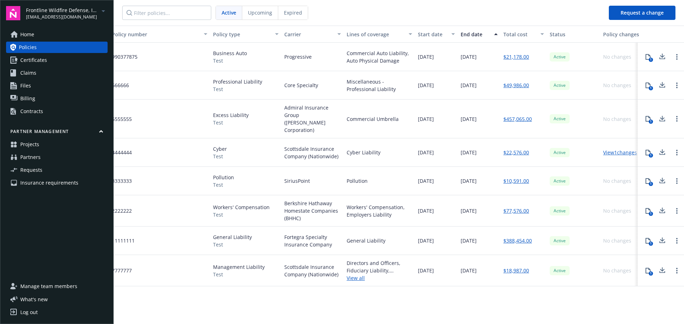
scroll to position [0, 17]
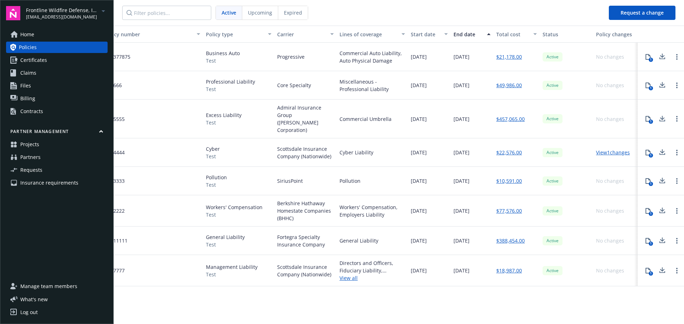
drag, startPoint x: 208, startPoint y: 151, endPoint x: 282, endPoint y: 155, distance: 73.4
click at [651, 120] on div "1" at bounding box center [650, 122] width 4 height 4
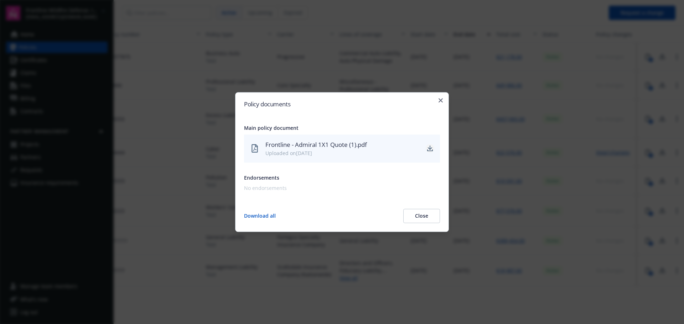
click at [428, 148] on icon "download" at bounding box center [430, 149] width 6 height 6
click at [441, 100] on icon "button" at bounding box center [440, 100] width 4 height 4
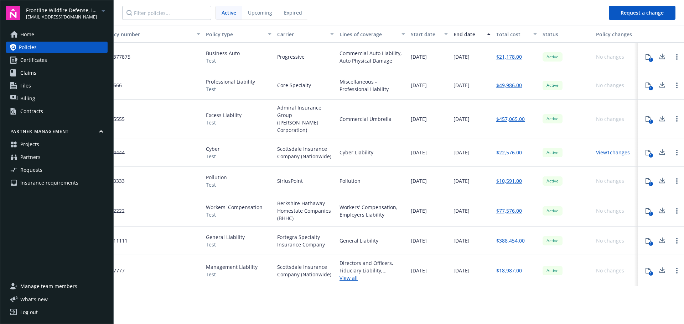
scroll to position [0, 0]
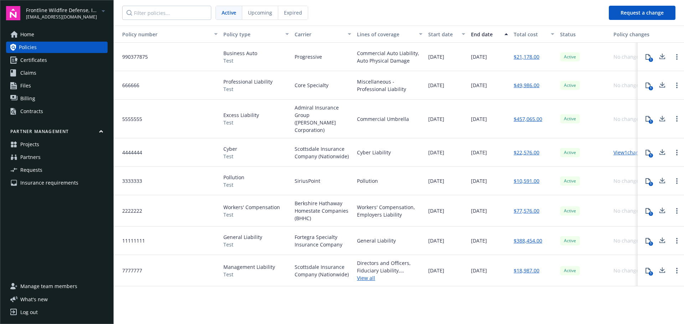
drag, startPoint x: 412, startPoint y: 138, endPoint x: 288, endPoint y: 122, distance: 124.3
click at [35, 31] on link "Home" at bounding box center [56, 34] width 101 height 11
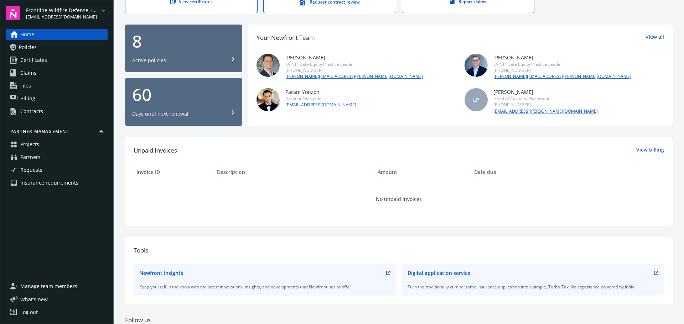
scroll to position [71, 0]
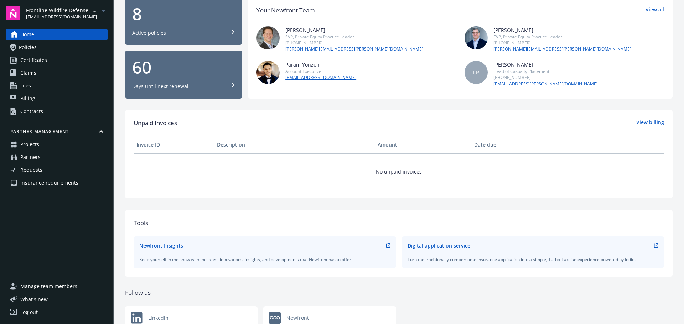
click at [58, 49] on link "Policies" at bounding box center [56, 47] width 101 height 11
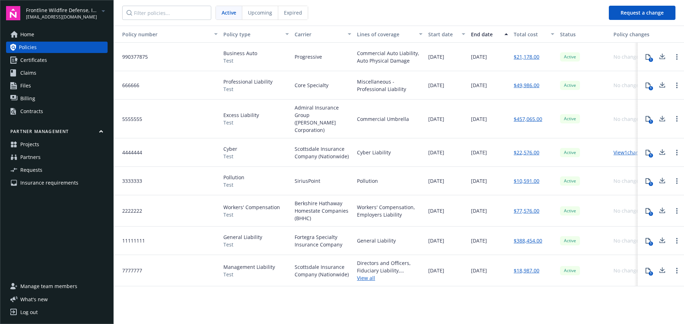
click at [52, 70] on link "Claims" at bounding box center [56, 72] width 101 height 11
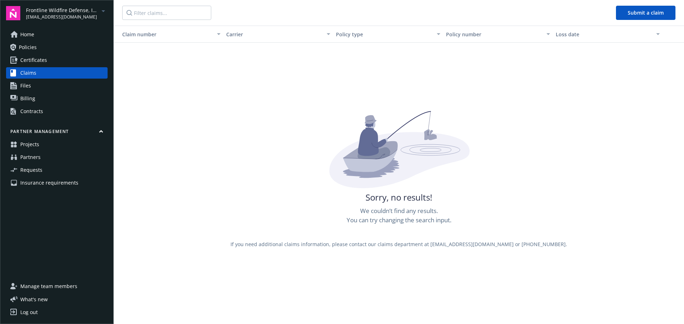
click at [46, 81] on link "Files" at bounding box center [56, 85] width 101 height 11
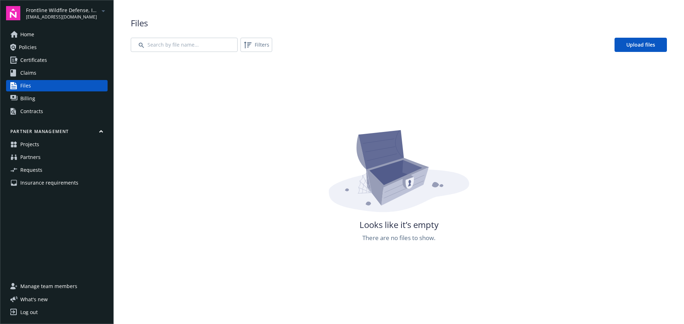
click at [38, 73] on link "Claims" at bounding box center [56, 72] width 101 height 11
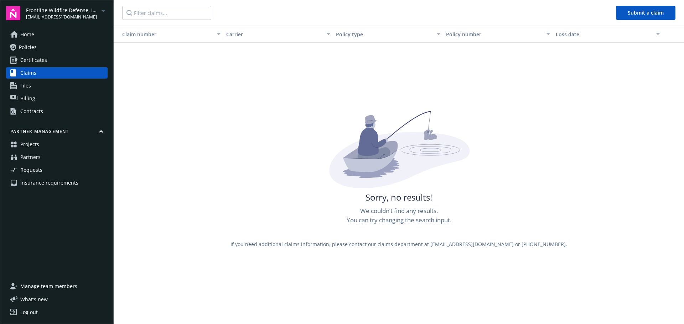
click at [43, 61] on span "Certificates" at bounding box center [33, 59] width 27 height 11
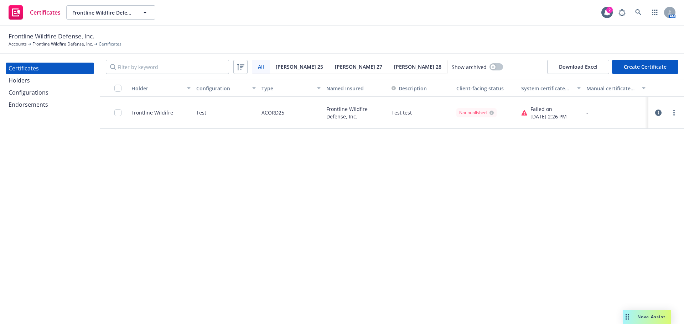
click at [653, 69] on button "Create Certificate" at bounding box center [645, 67] width 66 height 14
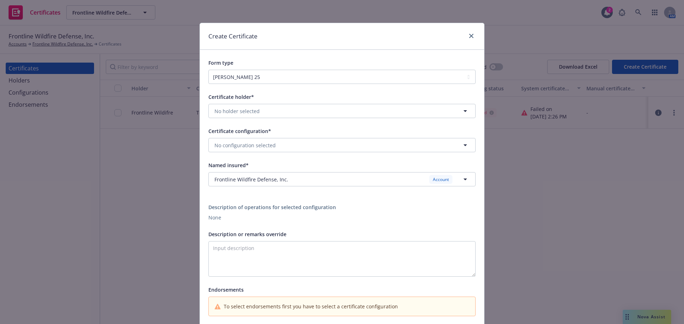
click at [126, 117] on div "Create Certificate Form type [PERSON_NAME] 25 [PERSON_NAME] 27 [PERSON_NAME] 28…" at bounding box center [342, 162] width 684 height 324
click at [469, 37] on icon "close" at bounding box center [471, 36] width 4 height 4
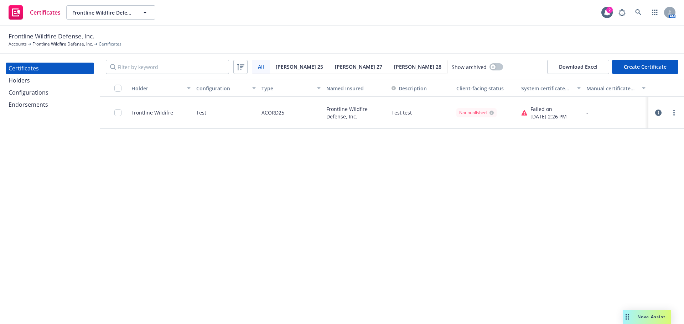
click at [35, 77] on div "Holders" at bounding box center [50, 80] width 83 height 11
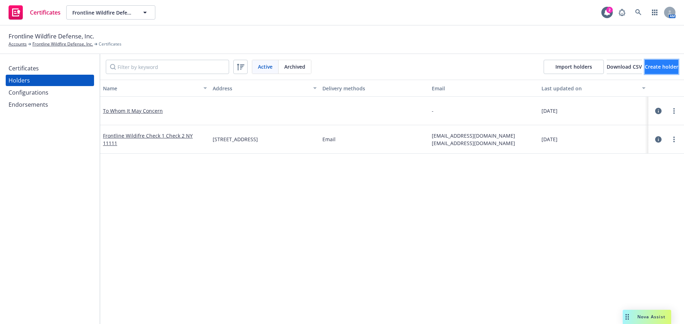
click at [644, 69] on span "Create holder" at bounding box center [660, 66] width 33 height 7
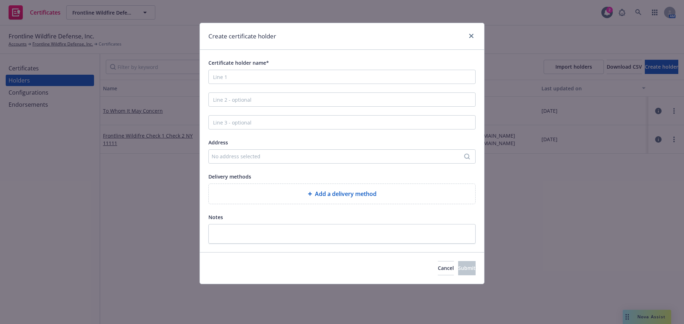
click at [346, 158] on div "No address selected" at bounding box center [337, 156] width 253 height 7
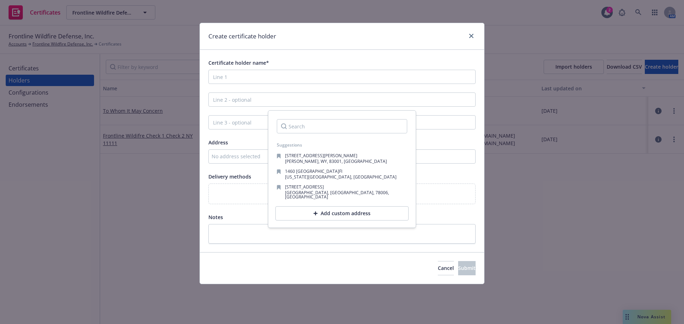
click at [466, 36] on div at bounding box center [469, 36] width 11 height 9
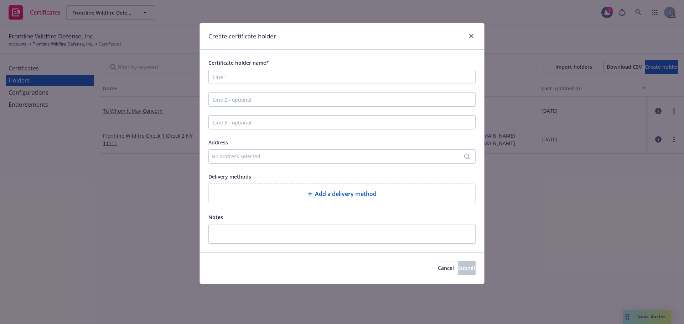
click at [40, 72] on div "Create certificate holder Certificate holder name* Address No address selected …" at bounding box center [342, 162] width 684 height 324
click at [471, 37] on icon "close" at bounding box center [471, 36] width 4 height 4
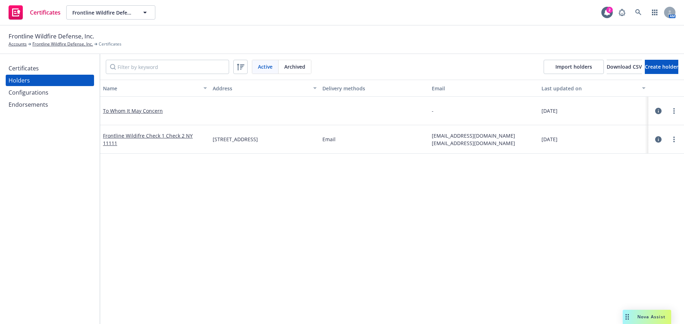
click at [52, 70] on div "Certificates" at bounding box center [50, 68] width 83 height 11
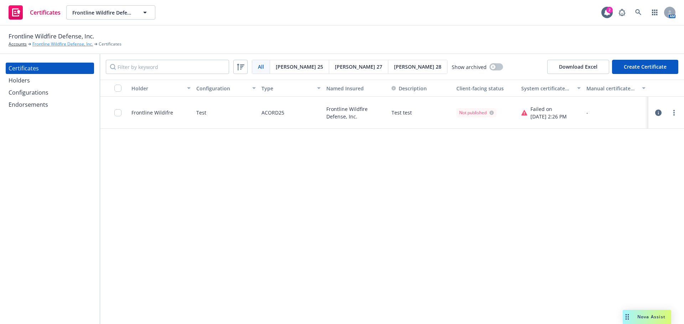
click at [52, 44] on link "Frontline Wildfire Defense, Inc." at bounding box center [62, 44] width 61 height 6
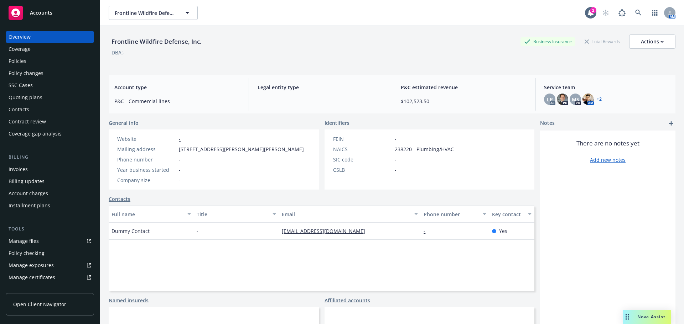
click at [63, 106] on div "Contacts" at bounding box center [50, 109] width 83 height 11
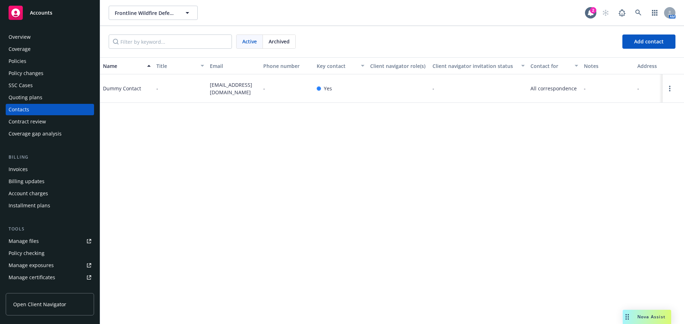
click at [43, 36] on div "Overview" at bounding box center [50, 36] width 83 height 11
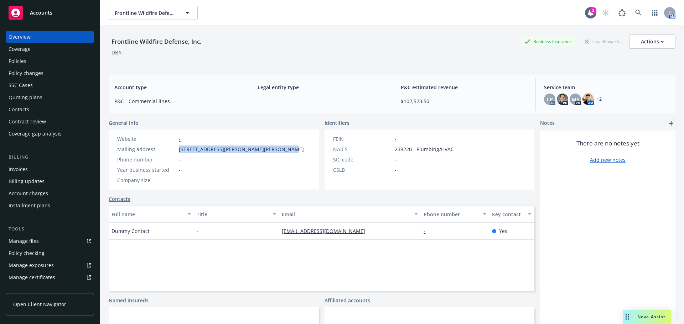
drag, startPoint x: 179, startPoint y: 149, endPoint x: 275, endPoint y: 151, distance: 95.4
click at [279, 152] on div "Mailing address [STREET_ADDRESS][PERSON_NAME][PERSON_NAME]" at bounding box center [210, 149] width 192 height 7
copy span "[STREET_ADDRESS][PERSON_NAME][PERSON_NAME]"
